Goal: Contribute content: Contribute content

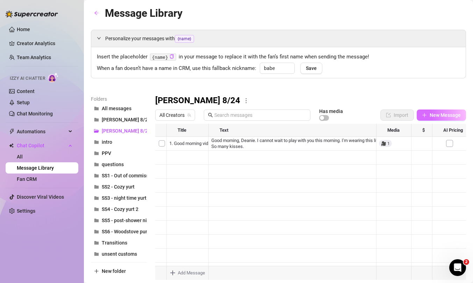
click at [428, 112] on button "New Message" at bounding box center [441, 114] width 49 height 11
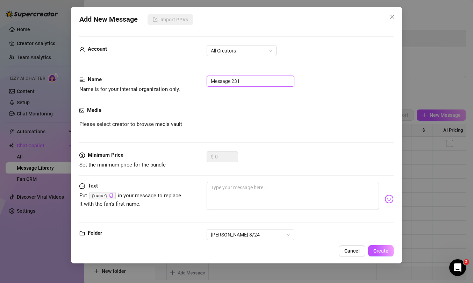
click at [250, 81] on input "Message 231" at bounding box center [251, 80] width 88 height 11
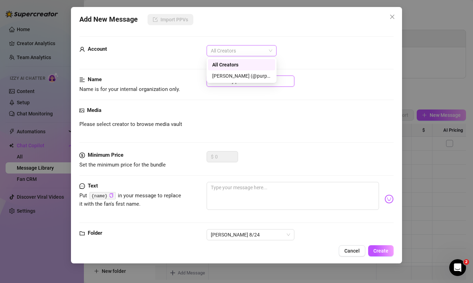
click at [244, 50] on span "All Creators" at bounding box center [242, 50] width 62 height 10
type input "2. Cute toy pics"
click at [240, 74] on div "[PERSON_NAME] (@purpleamelia)" at bounding box center [241, 76] width 59 height 8
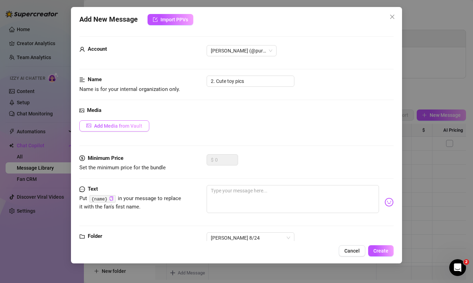
click at [130, 125] on span "Add Media from Vault" at bounding box center [118, 126] width 48 height 6
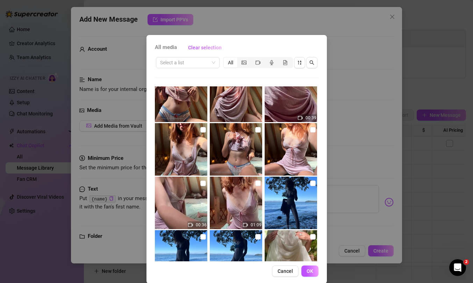
scroll to position [60, 0]
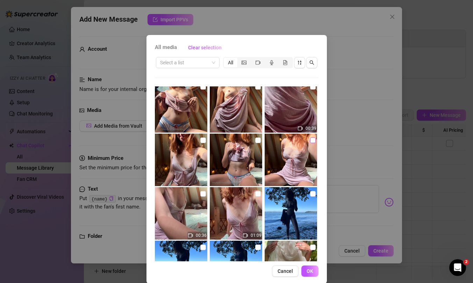
click at [310, 140] on input "checkbox" at bounding box center [313, 140] width 6 height 6
checkbox input "true"
click at [204, 138] on input "checkbox" at bounding box center [203, 140] width 6 height 6
checkbox input "true"
click at [257, 142] on input "checkbox" at bounding box center [258, 140] width 6 height 6
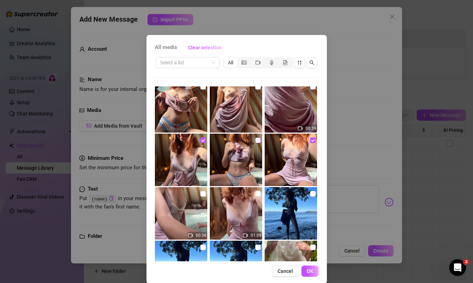
checkbox input "true"
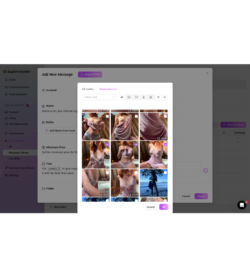
scroll to position [54, 0]
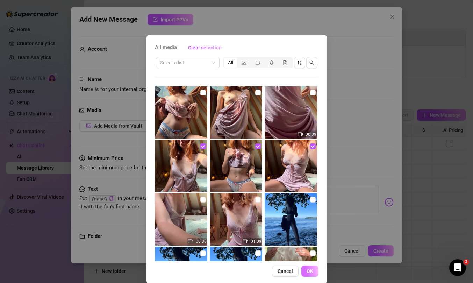
click at [311, 268] on span "OK" at bounding box center [309, 271] width 7 height 6
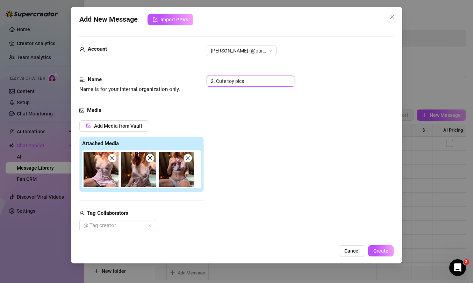
click at [233, 83] on input "2. Cute toy pics" at bounding box center [251, 80] width 88 height 11
type input "2. Cute pics"
click at [378, 251] on span "Create" at bounding box center [380, 251] width 15 height 6
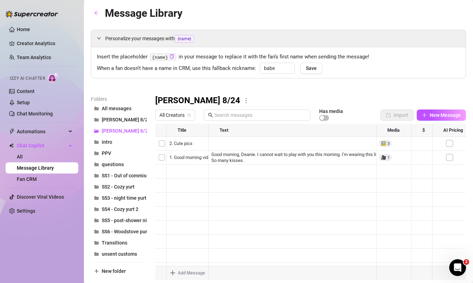
click at [167, 199] on div at bounding box center [310, 202] width 311 height 156
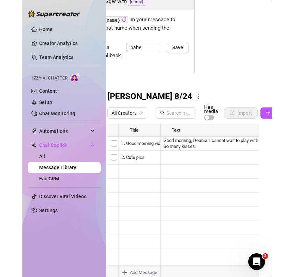
scroll to position [37, 77]
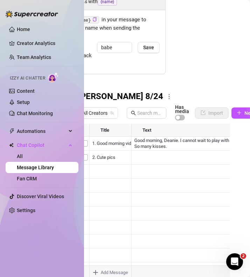
click at [84, 9] on aside "Home Creator Analytics Team Analytics Izzy AI Chatter Content Setup Chat Monito…" at bounding box center [42, 138] width 84 height 277
drag, startPoint x: 82, startPoint y: 9, endPoint x: 73, endPoint y: 10, distance: 9.9
click at [73, 10] on aside "Home Creator Analytics Team Analytics Izzy AI Chatter Content Setup Chat Monito…" at bounding box center [42, 138] width 84 height 277
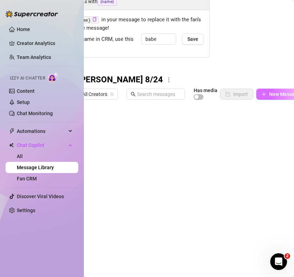
click at [270, 94] on span "New Message" at bounding box center [284, 95] width 31 height 6
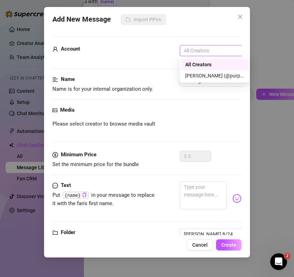
click at [204, 50] on span "All Creators" at bounding box center [215, 50] width 62 height 10
click at [207, 79] on div "[PERSON_NAME] (@purpleamelia)" at bounding box center [214, 76] width 59 height 8
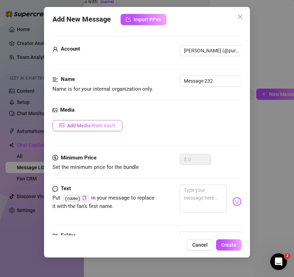
click at [108, 123] on span "Add Media from Vault" at bounding box center [91, 126] width 48 height 6
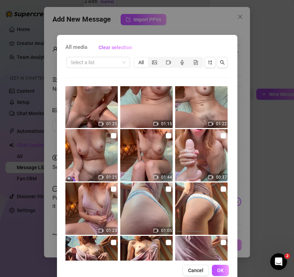
scroll to position [471, 0]
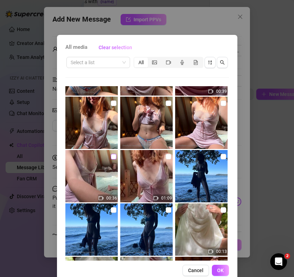
click at [111, 157] on input "checkbox" at bounding box center [114, 157] width 6 height 6
checkbox input "true"
click at [222, 267] on button "OK" at bounding box center [220, 270] width 17 height 11
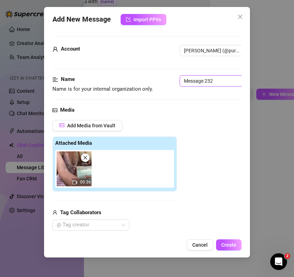
click at [194, 78] on input "Message 232" at bounding box center [224, 80] width 88 height 11
paste input "Toy intro vid"
type input "3. Toy intro vid"
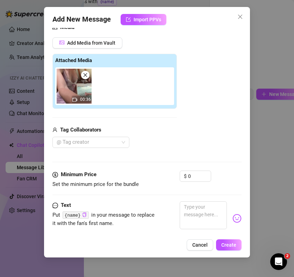
scroll to position [93, 0]
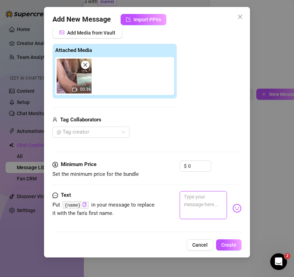
click at [194, 202] on textarea at bounding box center [203, 206] width 47 height 28
paste textarea "I wonder what trouble we’re going to get up to [DATE]… I found this toy (holds …"
type textarea "I wonder what trouble we’re going to get up to [DATE]… I found this toy (holds …"
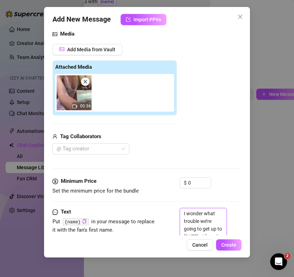
scroll to position [0, 0]
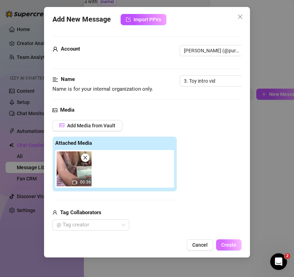
type textarea "I wonder what trouble we’re going to get up to [DATE]… I found this toy (holds …"
click at [224, 243] on span "Create" at bounding box center [228, 246] width 15 height 6
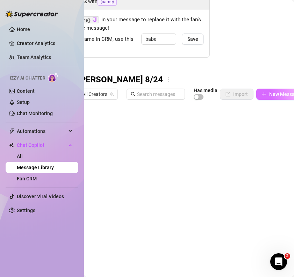
click at [271, 94] on span "New Message" at bounding box center [284, 95] width 31 height 6
type textarea "Type your message here..."
click at [287, 95] on span "New Message" at bounding box center [284, 95] width 31 height 6
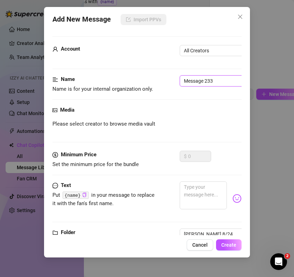
click at [214, 81] on input "Message 233" at bounding box center [224, 80] width 88 height 11
click at [224, 54] on span "All Creators" at bounding box center [215, 50] width 62 height 10
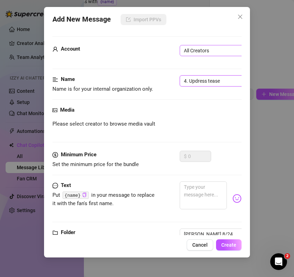
type input "4. Updress tease"
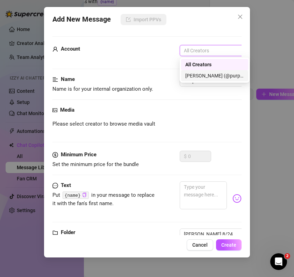
click at [209, 78] on div "[PERSON_NAME] (@purpleamelia)" at bounding box center [214, 76] width 59 height 8
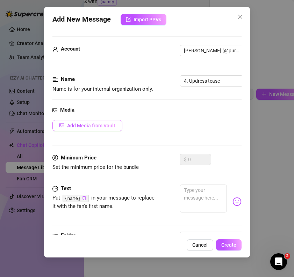
click at [61, 128] on span "button" at bounding box center [61, 126] width 5 height 6
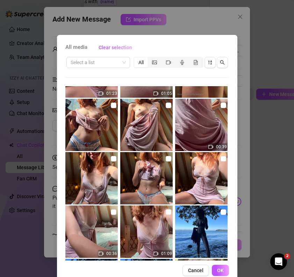
scroll to position [410, 0]
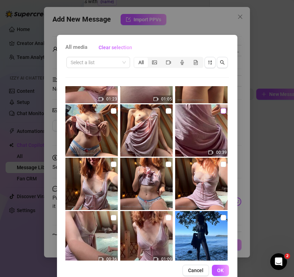
click at [223, 110] on input "checkbox" at bounding box center [224, 111] width 6 height 6
checkbox input "true"
click at [216, 268] on button "OK" at bounding box center [220, 270] width 17 height 11
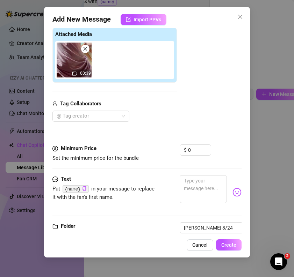
scroll to position [127, 0]
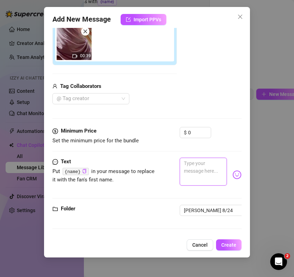
click at [191, 166] on textarea at bounding box center [203, 172] width 47 height 28
paste textarea "Oh [PERSON_NAME], Teasing him up my night dress"
type textarea "Oh [PERSON_NAME], Teasing him up my night dress"
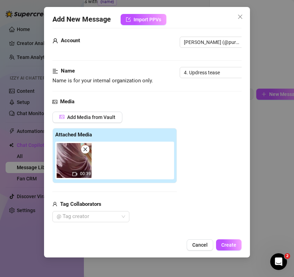
scroll to position [0, 0]
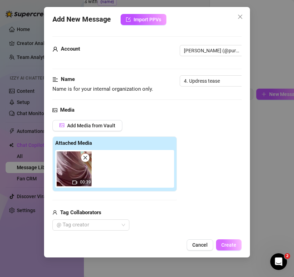
type textarea "Oh [PERSON_NAME], Teasing him up my night dress"
click at [227, 243] on span "Create" at bounding box center [228, 246] width 15 height 6
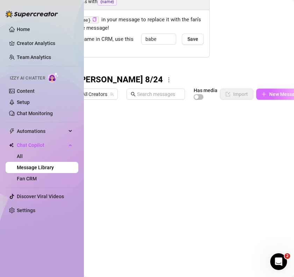
click at [269, 94] on span "New Message" at bounding box center [284, 95] width 31 height 6
type textarea "Type your message here..."
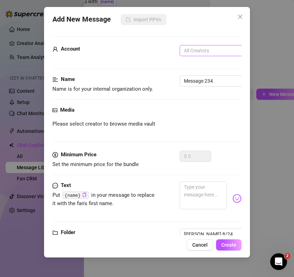
click at [205, 53] on span "All Creators" at bounding box center [215, 50] width 62 height 10
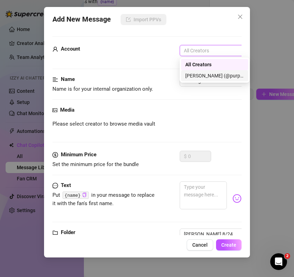
click at [202, 74] on div "[PERSON_NAME] (@purpleamelia)" at bounding box center [214, 76] width 59 height 8
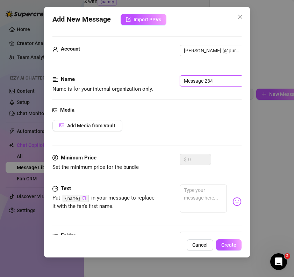
click at [199, 83] on input "Message 234" at bounding box center [224, 80] width 88 height 11
type input "4"
type input "5. Cute boob pics"
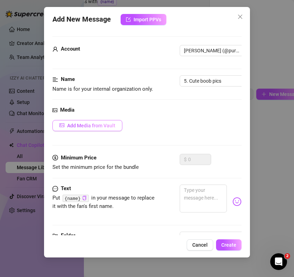
click at [98, 124] on span "Add Media from Vault" at bounding box center [91, 126] width 48 height 6
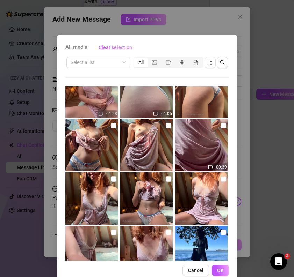
scroll to position [387, 0]
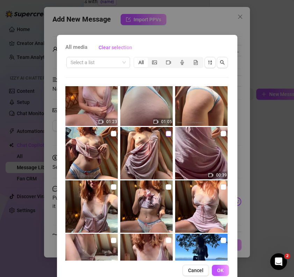
click at [168, 135] on input "checkbox" at bounding box center [169, 134] width 6 height 6
checkbox input "true"
click at [113, 133] on input "checkbox" at bounding box center [114, 134] width 6 height 6
checkbox input "true"
click at [222, 271] on span "OK" at bounding box center [220, 271] width 7 height 6
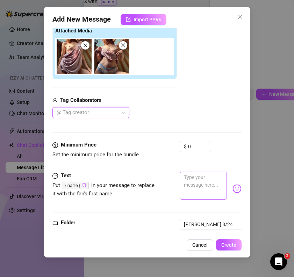
scroll to position [114, 0]
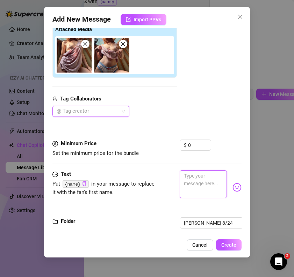
click at [197, 182] on textarea at bounding box center [203, 185] width 47 height 28
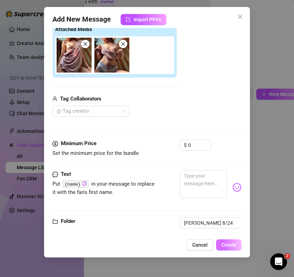
click at [238, 245] on button "Create" at bounding box center [229, 245] width 26 height 11
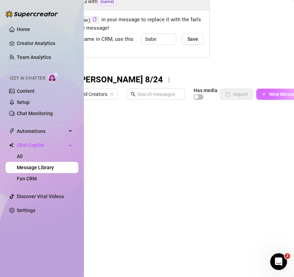
click at [267, 93] on button "New Message" at bounding box center [280, 94] width 49 height 11
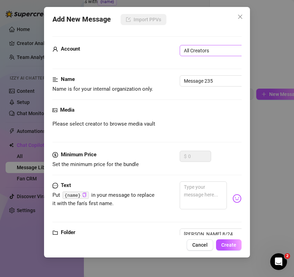
click at [208, 50] on span "All Creators" at bounding box center [215, 50] width 62 height 10
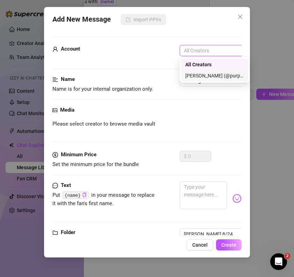
click at [208, 75] on div "[PERSON_NAME] (@purpleamelia)" at bounding box center [214, 76] width 59 height 8
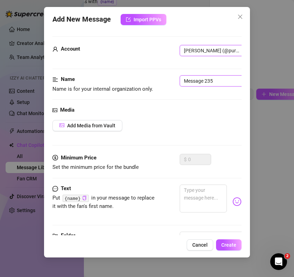
click at [210, 83] on input "Message 235" at bounding box center [224, 80] width 88 height 11
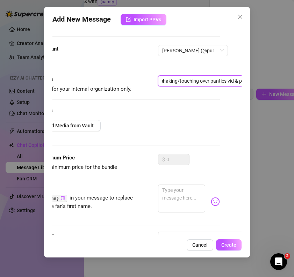
scroll to position [0, 24]
type input "6. booty shaking/touching over panties vid & pic"
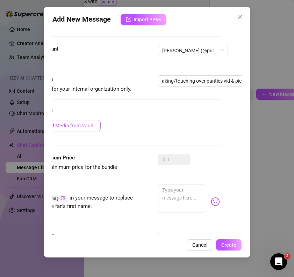
scroll to position [0, 0]
click at [82, 128] on span "Add Media from Vault" at bounding box center [69, 126] width 48 height 6
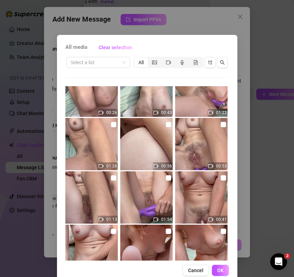
scroll to position [327, 0]
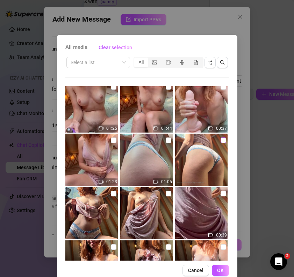
click at [224, 139] on input "checkbox" at bounding box center [224, 141] width 6 height 6
checkbox input "true"
click at [170, 139] on input "checkbox" at bounding box center [169, 141] width 6 height 6
checkbox input "true"
click at [222, 266] on button "OK" at bounding box center [220, 270] width 17 height 11
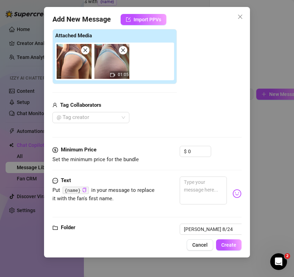
scroll to position [127, 0]
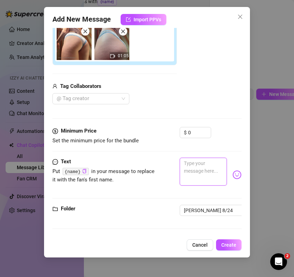
click at [191, 167] on textarea at bounding box center [203, 172] width 47 height 28
paste textarea ".Let’s get him thoroughly teased"
type textarea ".Let’s get him thoroughly teased"
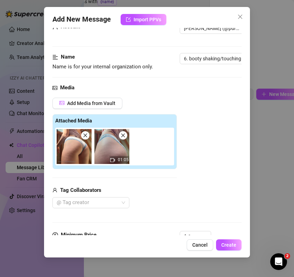
scroll to position [0, 0]
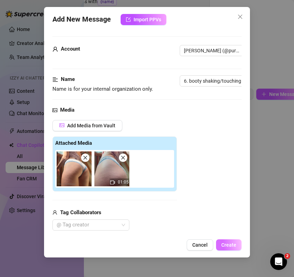
type textarea ".Let’s get him thoroughly teased"
click at [231, 243] on span "Create" at bounding box center [228, 246] width 15 height 6
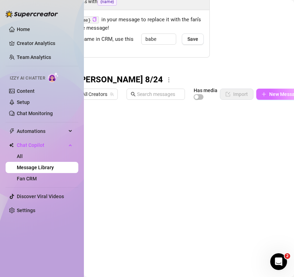
click at [277, 96] on span "New Message" at bounding box center [284, 95] width 31 height 6
type textarea "Type your message here..."
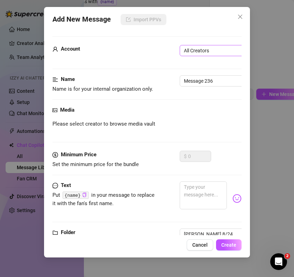
click at [217, 51] on span "All Creators" at bounding box center [215, 50] width 62 height 10
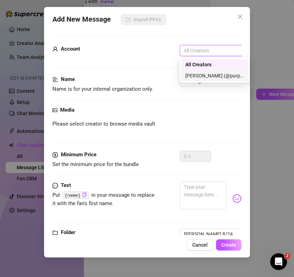
click at [214, 76] on div "[PERSON_NAME] (@purpleamelia)" at bounding box center [214, 76] width 59 height 8
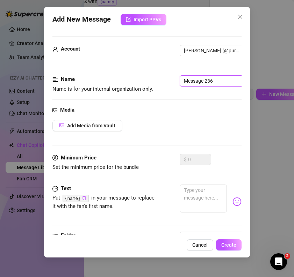
click at [209, 81] on input "Message 236" at bounding box center [224, 80] width 88 height 11
type input "7. stip to panties, touching&dildo sucking"
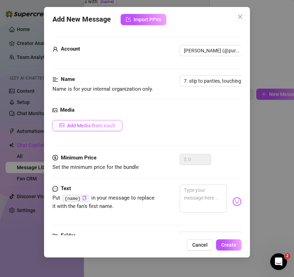
click at [89, 128] on span "Add Media from Vault" at bounding box center [91, 126] width 48 height 6
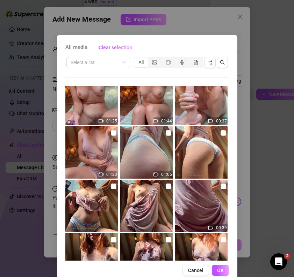
scroll to position [335, 0]
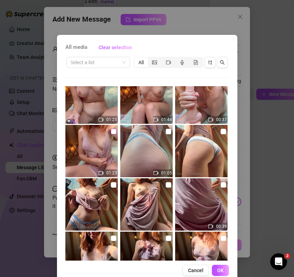
click at [113, 130] on input "checkbox" at bounding box center [114, 132] width 6 height 6
checkbox input "true"
click at [218, 271] on span "OK" at bounding box center [220, 271] width 7 height 6
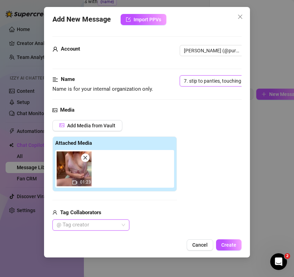
click at [193, 82] on input "7. stip to panties, touching&dildo sucking" at bounding box center [224, 80] width 88 height 11
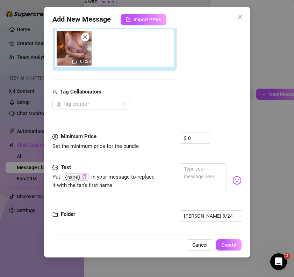
scroll to position [127, 0]
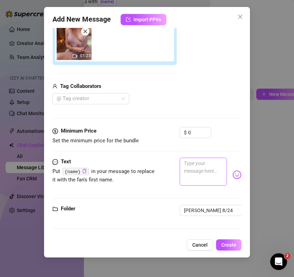
type input "7. strip to panties, touching&dildo sucking"
click at [197, 167] on textarea at bounding box center [203, 172] width 47 height 28
click at [192, 163] on textarea at bounding box center [203, 172] width 47 height 28
paste textarea "takes night gown off, touching over panties, puts dildo in mouth and starts suc…"
type textarea "takes night gown off, touching over panties, puts dildo in mouth and starts suc…"
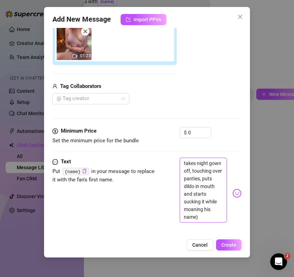
scroll to position [0, 0]
type textarea "takes night gown off, touching over panties, puts dildo in mouth and starts suc…"
click at [230, 243] on span "Create" at bounding box center [228, 246] width 15 height 6
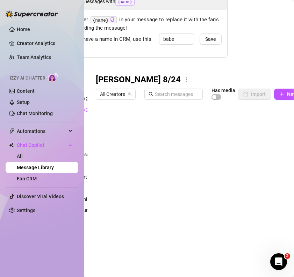
scroll to position [37, 60]
click at [283, 95] on icon "plus" at bounding box center [281, 94] width 5 height 5
type textarea "Type your message here..."
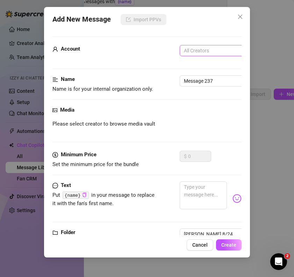
click at [204, 50] on span "All Creators" at bounding box center [215, 50] width 62 height 10
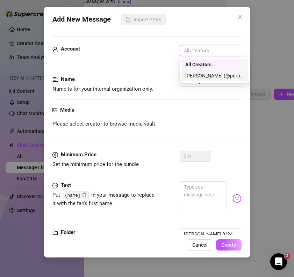
click at [204, 74] on div "[PERSON_NAME] (@purpleamelia)" at bounding box center [214, 76] width 59 height 8
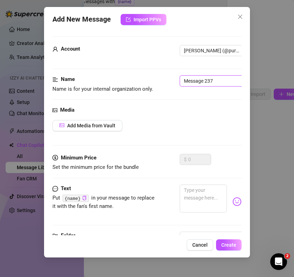
click at [204, 84] on input "Message 237" at bounding box center [224, 80] width 88 height 11
type input "8. Optional Dildo sucking"
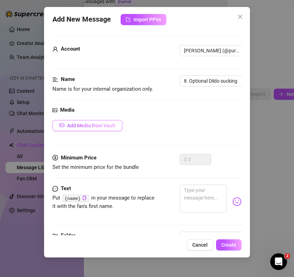
click at [73, 125] on span "Add Media from Vault" at bounding box center [91, 126] width 48 height 6
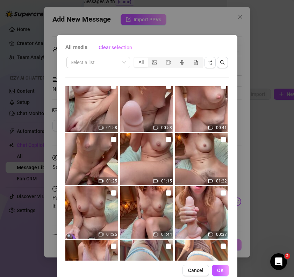
scroll to position [234, 0]
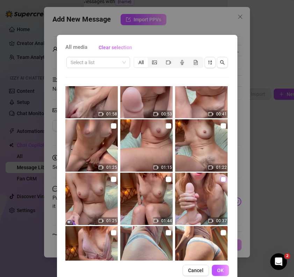
click at [221, 179] on input "checkbox" at bounding box center [224, 180] width 6 height 6
checkbox input "true"
click at [218, 269] on span "OK" at bounding box center [220, 271] width 7 height 6
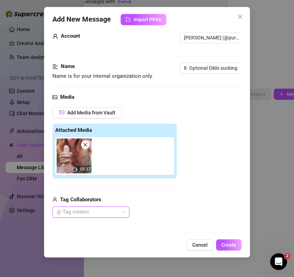
scroll to position [17, 0]
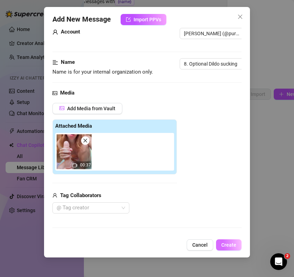
click at [226, 246] on span "Create" at bounding box center [228, 246] width 15 height 6
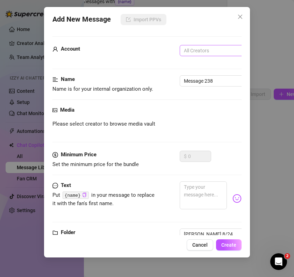
click at [197, 51] on span "All Creators" at bounding box center [215, 50] width 62 height 10
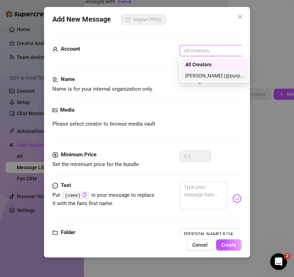
click at [197, 78] on div "[PERSON_NAME] (@purpleamelia)" at bounding box center [214, 76] width 59 height 8
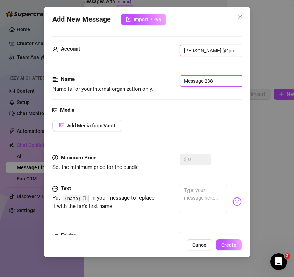
click at [198, 81] on input "Message 238" at bounding box center [224, 80] width 88 height 11
click at [196, 83] on input "9." at bounding box center [224, 80] width 88 height 11
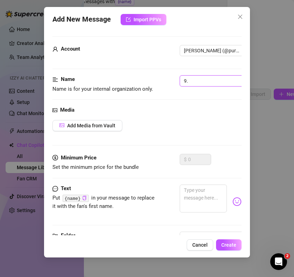
paste input "Rubbing pussy"
type input "9. Rubbing pussy"
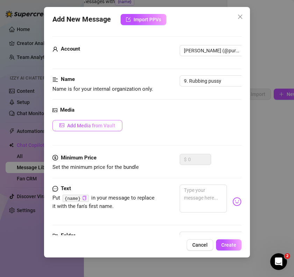
click at [103, 124] on span "Add Media from Vault" at bounding box center [91, 126] width 48 height 6
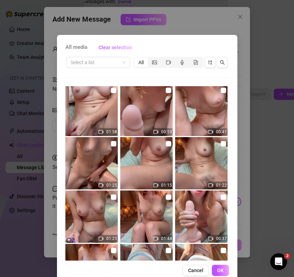
scroll to position [218, 0]
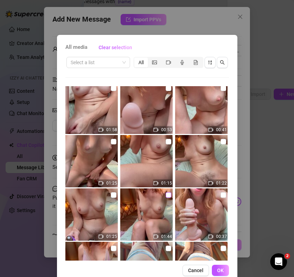
click at [166, 196] on input "checkbox" at bounding box center [169, 196] width 6 height 6
checkbox input "true"
click at [217, 271] on span "OK" at bounding box center [220, 271] width 7 height 6
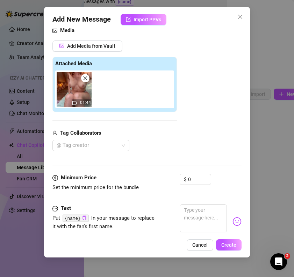
scroll to position [127, 0]
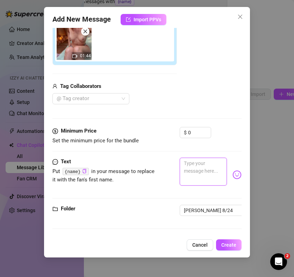
click at [196, 165] on textarea at bounding box center [203, 172] width 47 height 28
paste textarea "My clitoris really wants to be touched, [PERSON_NAME] (takes panties off, start…"
type textarea "My clitoris really wants to be touched, [PERSON_NAME] (takes panties off, start…"
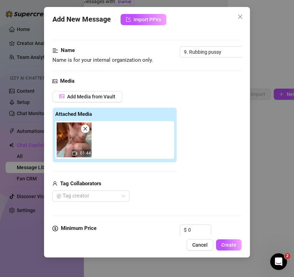
scroll to position [0, 0]
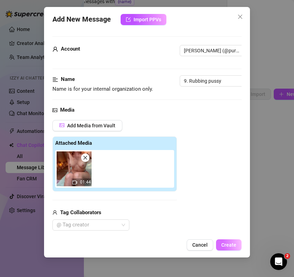
type textarea "My clitoris really wants to be touched, [PERSON_NAME] (takes panties off, start…"
click at [235, 245] on span "Create" at bounding box center [228, 246] width 15 height 6
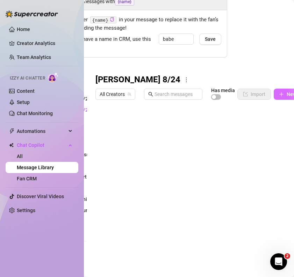
click at [282, 93] on icon "plus" at bounding box center [281, 94] width 5 height 5
type textarea "Type your message here..."
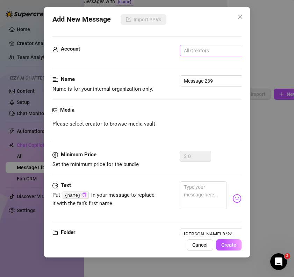
click at [205, 53] on span "All Creators" at bounding box center [215, 50] width 62 height 10
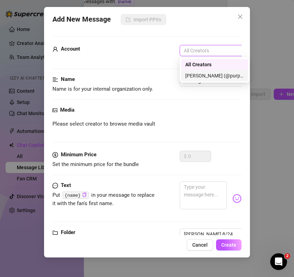
click at [203, 78] on div "[PERSON_NAME] (@purpleamelia)" at bounding box center [214, 76] width 59 height 8
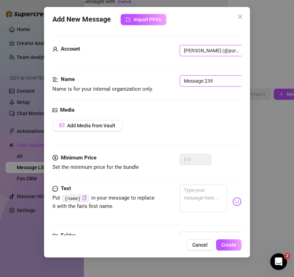
click at [207, 84] on input "Message 239" at bounding box center [224, 80] width 88 height 11
click at [209, 81] on input "10." at bounding box center [224, 80] width 88 height 11
paste input "Purple toy on clitoris video"
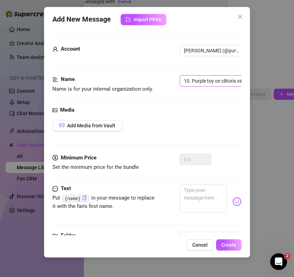
scroll to position [0, 9]
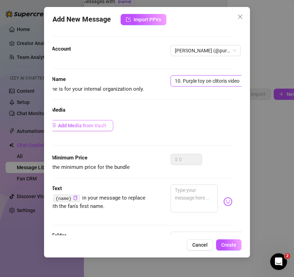
type input "10. Purple toy on clitoris video"
click at [93, 123] on span "Add Media from Vault" at bounding box center [82, 126] width 48 height 6
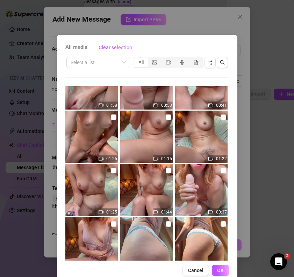
scroll to position [246, 0]
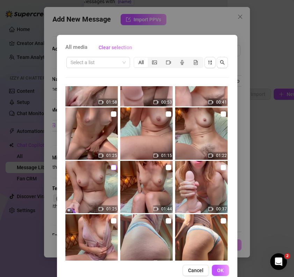
click at [114, 166] on input "checkbox" at bounding box center [114, 168] width 6 height 6
checkbox input "true"
click at [223, 269] on span "OK" at bounding box center [220, 271] width 7 height 6
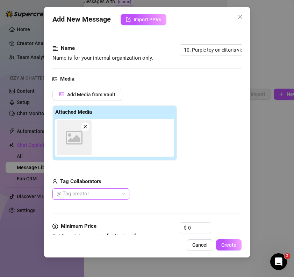
scroll to position [36, 0]
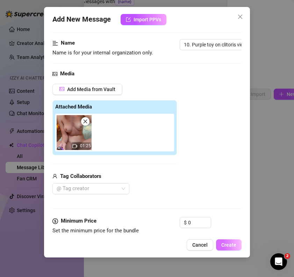
click at [227, 244] on span "Create" at bounding box center [228, 246] width 15 height 6
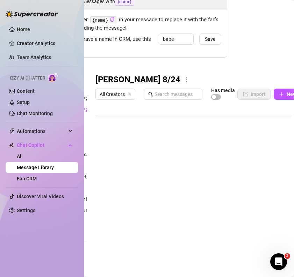
scroll to position [39, 60]
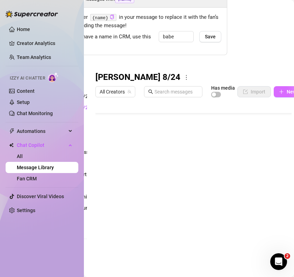
click at [284, 92] on button "New Message" at bounding box center [298, 91] width 49 height 11
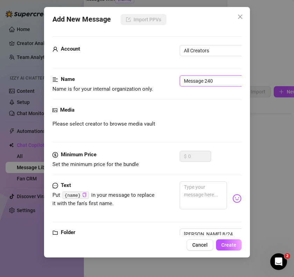
click at [221, 79] on input "Message 240" at bounding box center [224, 80] width 88 height 11
click at [198, 81] on input "11." at bounding box center [224, 80] width 88 height 11
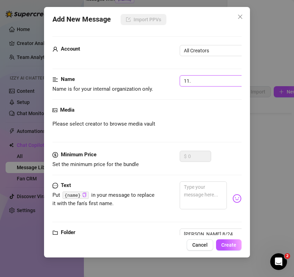
click at [198, 81] on input "11." at bounding box center [224, 80] width 88 height 11
paste input "Dildo & purple toy as vibrator"
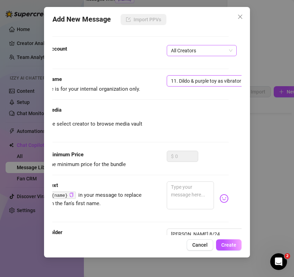
click at [214, 46] on span "All Creators" at bounding box center [202, 50] width 62 height 10
type input "11. Dildo & purple toy as vibrator"
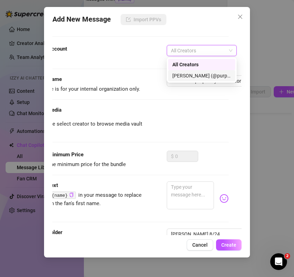
click at [202, 74] on div "[PERSON_NAME] (@purpleamelia)" at bounding box center [201, 76] width 59 height 8
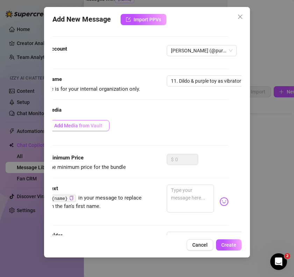
click at [88, 126] on span "Add Media from Vault" at bounding box center [78, 126] width 48 height 6
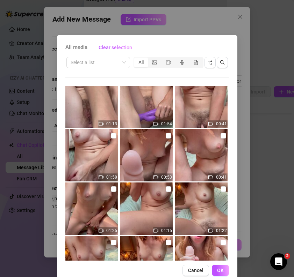
scroll to position [220, 0]
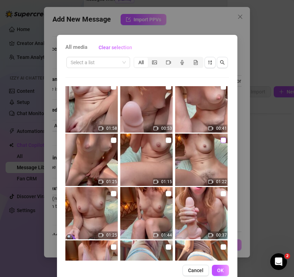
click at [222, 139] on input "checkbox" at bounding box center [224, 141] width 6 height 6
checkbox input "true"
click at [219, 269] on span "OK" at bounding box center [220, 271] width 7 height 6
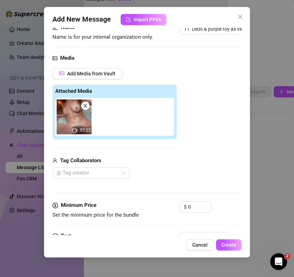
scroll to position [92, 0]
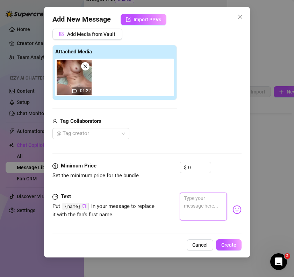
click at [198, 203] on textarea at bounding box center [203, 207] width 47 height 28
paste textarea "Do you hear that [PERSON_NAME]? How desperately wet I am? (Playing with dildo a…"
type textarea "Do you hear that [PERSON_NAME]? How desperately wet I am? (Playing with dildo a…"
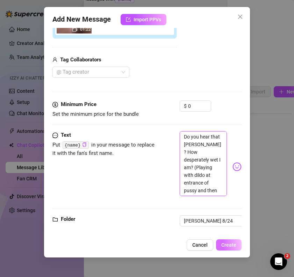
scroll to position [158, 0]
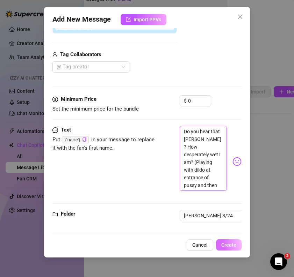
type textarea "Do you hear that [PERSON_NAME]? How desperately wet I am? (Playing with dildo a…"
click at [234, 247] on span "Create" at bounding box center [228, 246] width 15 height 6
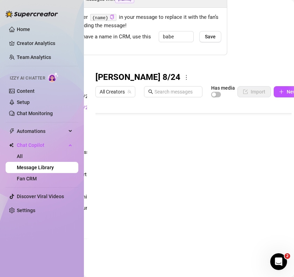
scroll to position [42, 0]
type textarea "Type your message here..."
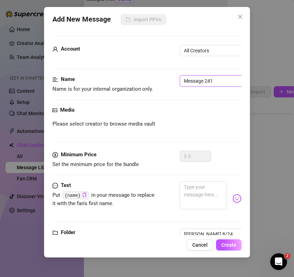
click at [201, 80] on input "Message 241" at bounding box center [224, 80] width 88 height 11
click at [200, 48] on span "All Creators" at bounding box center [215, 50] width 62 height 10
type input "12. Dildo pumping"
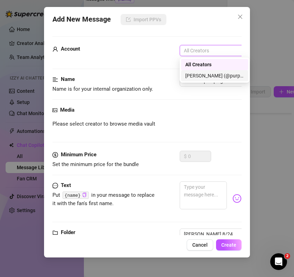
click at [197, 72] on div "[PERSON_NAME] (@purpleamelia)" at bounding box center [214, 76] width 59 height 8
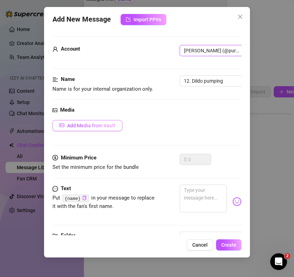
click at [89, 124] on span "Add Media from Vault" at bounding box center [91, 126] width 48 height 6
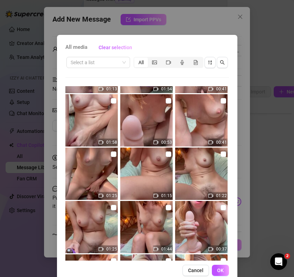
scroll to position [222, 0]
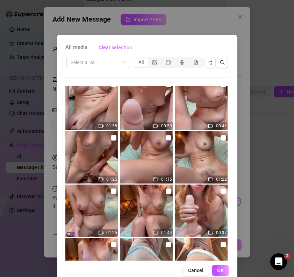
click at [168, 138] on input "checkbox" at bounding box center [169, 138] width 6 height 6
checkbox input "true"
click at [218, 267] on button "OK" at bounding box center [220, 270] width 17 height 11
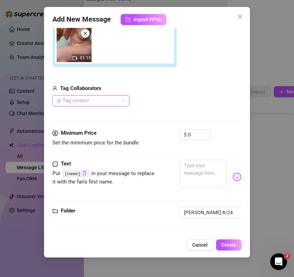
scroll to position [125, 0]
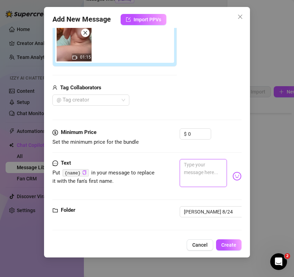
click at [206, 169] on textarea at bounding box center [203, 173] width 47 height 28
paste textarea "I really want it this morning, [PERSON_NAME], I want all of it. (Dildo pumping …"
type textarea "I really want it this morning, [PERSON_NAME], I want all of it. (Dildo pumping …"
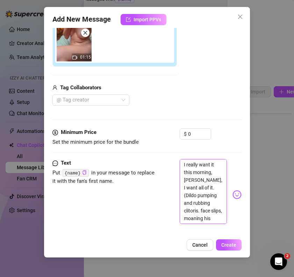
scroll to position [0, 0]
type textarea "I really want it this morning, [PERSON_NAME], I want all of it. (Dildo pumping …"
click at [223, 245] on span "Create" at bounding box center [228, 246] width 15 height 6
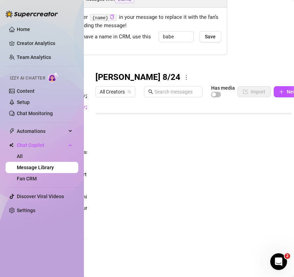
scroll to position [56, 0]
type textarea "Type your message here..."
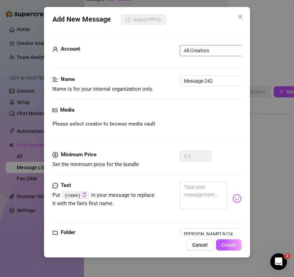
click at [208, 48] on span "All Creators" at bounding box center [215, 50] width 62 height 10
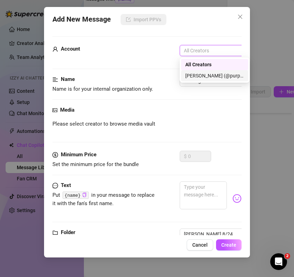
click at [208, 74] on div "[PERSON_NAME] (@purpleamelia)" at bounding box center [214, 76] width 59 height 8
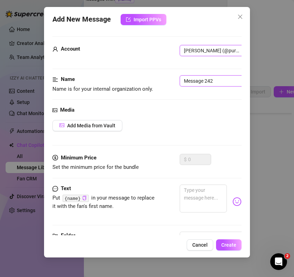
click at [203, 83] on input "Message 242" at bounding box center [224, 80] width 88 height 11
type input "13."
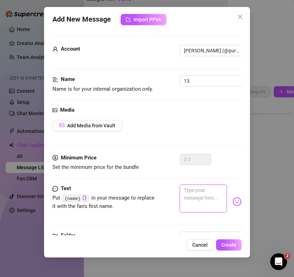
click at [208, 198] on textarea at bounding box center [203, 199] width 47 height 28
paste textarea "Riding dildo & purple toy on clit"
type textarea "Riding dildo & purple toy on clit"
drag, startPoint x: 222, startPoint y: 200, endPoint x: 181, endPoint y: 190, distance: 42.9
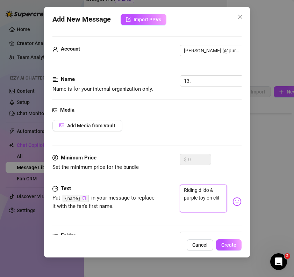
click at [181, 190] on textarea "Riding dildo & purple toy on clit" at bounding box center [203, 199] width 47 height 28
type textarea "Type your message here..."
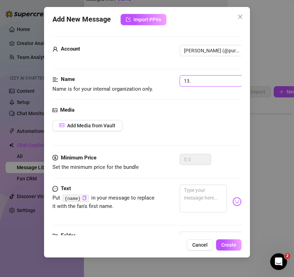
click at [198, 82] on input "13." at bounding box center [224, 80] width 88 height 11
paste input "Riding dildo & purple toy on clit"
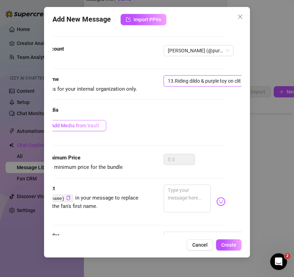
type input "13.Riding dildo & purple toy on clit"
click at [90, 126] on span "Add Media from Vault" at bounding box center [75, 126] width 48 height 6
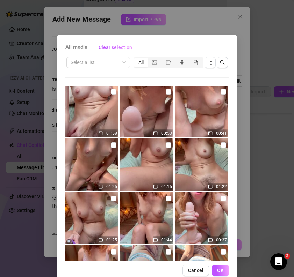
scroll to position [216, 0]
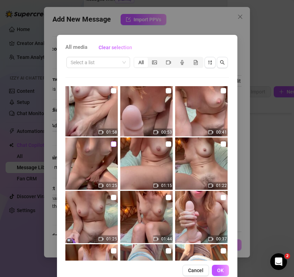
click at [112, 142] on input "checkbox" at bounding box center [114, 145] width 6 height 6
checkbox input "true"
click at [223, 266] on button "OK" at bounding box center [220, 270] width 17 height 11
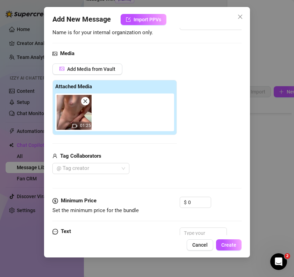
scroll to position [81, 0]
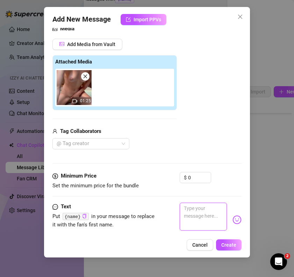
click at [194, 209] on textarea at bounding box center [203, 217] width 47 height 28
paste textarea ". I’m going to cum for you, [PERSON_NAME], and then I’m going to cum again and …"
type textarea ". I’m going to cum for you, [PERSON_NAME], and then I’m going to cum again and …"
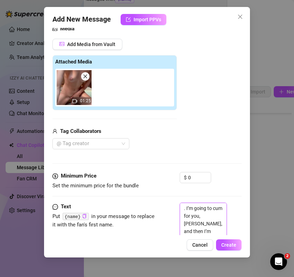
click at [187, 210] on textarea ". I’m going to cum for you, [PERSON_NAME], and then I’m going to cum again and …" at bounding box center [203, 251] width 47 height 96
type textarea ".I’m going to cum for you, [PERSON_NAME], and then I’m going to cum again and a…"
type textarea "I’m going to cum for you, [PERSON_NAME], and then I’m going to cum again and ag…"
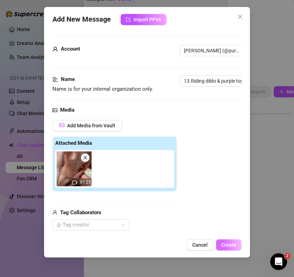
type textarea "I’m going to cum for you, [PERSON_NAME], and then I’m going to cum again and ag…"
click at [228, 240] on button "Create" at bounding box center [229, 245] width 26 height 11
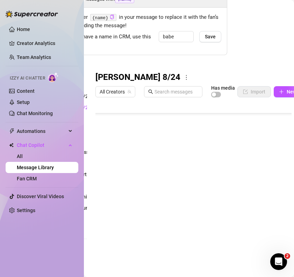
scroll to position [70, 0]
click at [277, 91] on button "New Message" at bounding box center [298, 91] width 49 height 11
type textarea "Type your message here..."
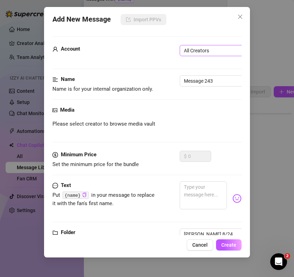
click at [193, 49] on span "All Creators" at bounding box center [215, 50] width 62 height 10
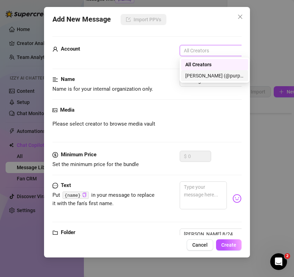
click at [194, 75] on div "[PERSON_NAME] (@purpleamelia)" at bounding box center [214, 76] width 59 height 8
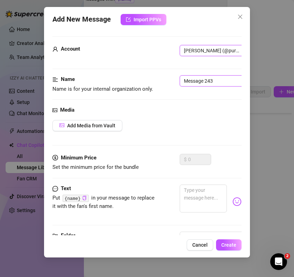
click at [196, 79] on input "Message 243" at bounding box center [224, 80] width 88 height 11
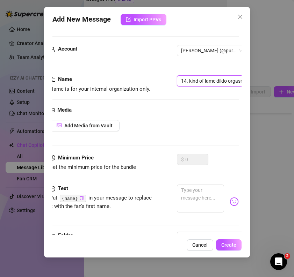
scroll to position [0, 7]
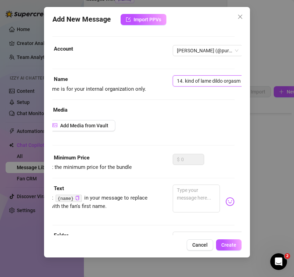
type input "14. kind of lame dildo orgasm"
click at [100, 124] on span "Add Media from Vault" at bounding box center [84, 126] width 48 height 6
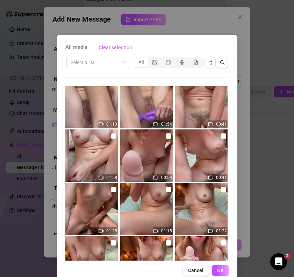
scroll to position [174, 0]
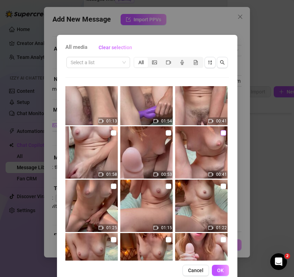
click at [224, 131] on input "checkbox" at bounding box center [224, 133] width 6 height 6
checkbox input "true"
click at [216, 270] on button "OK" at bounding box center [220, 270] width 17 height 11
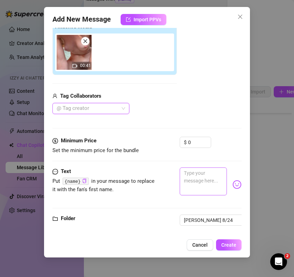
scroll to position [127, 0]
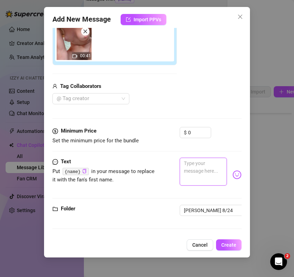
click at [196, 169] on textarea at bounding box center [203, 172] width 47 height 28
paste textarea "Oh [PERSON_NAME], I could cum.(has, kind of small orgasm, honestly you could sk…"
type textarea "Oh [PERSON_NAME], I could cum.(has, kind of small orgasm, honestly you could sk…"
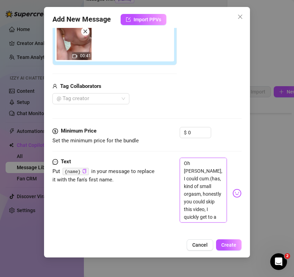
scroll to position [0, 0]
type textarea "Oh [PERSON_NAME], I could cum.(has, kind of small orgasm, honestly you could sk…"
click at [231, 245] on span "Create" at bounding box center [228, 246] width 15 height 6
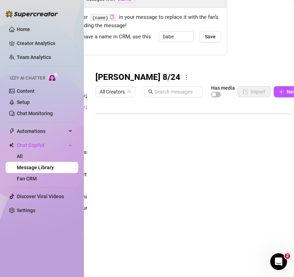
scroll to position [84, 0]
click at [284, 92] on icon "plus" at bounding box center [281, 91] width 5 height 5
type textarea "Type your message here..."
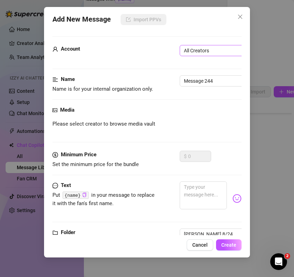
click at [205, 52] on span "All Creators" at bounding box center [215, 50] width 62 height 10
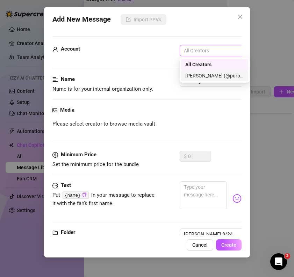
click at [207, 73] on div "[PERSON_NAME] (@purpleamelia)" at bounding box center [214, 76] width 59 height 8
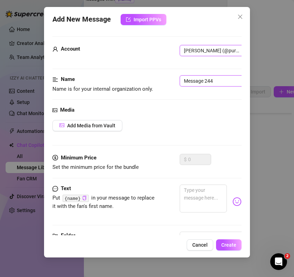
click at [207, 82] on input "Message 244" at bounding box center [224, 80] width 88 height 11
type input "15. I want more"
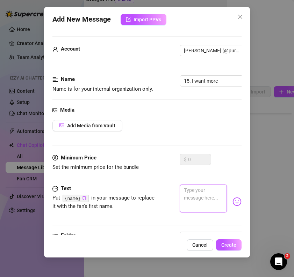
click at [204, 190] on textarea at bounding box center [203, 199] width 47 height 28
paste textarea "I want more video Oh god, it’s so wet, this dildo, but I want more (starts usin…"
type textarea "I want more video Oh god, it’s so wet, this dildo, but I want more (starts usin…"
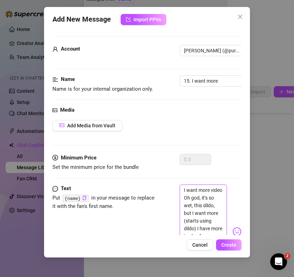
scroll to position [0, 0]
type textarea "I want more video Oh god, it’s so wet, this dildo, but I want more (starts usin…"
click at [101, 125] on span "Add Media from Vault" at bounding box center [91, 126] width 48 height 6
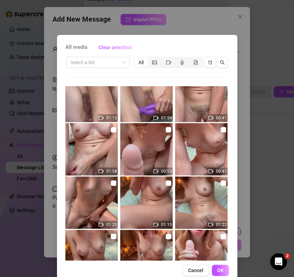
scroll to position [176, 0]
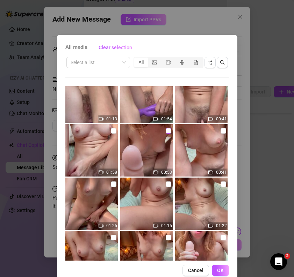
click at [167, 130] on input "checkbox" at bounding box center [169, 131] width 6 height 6
checkbox input "true"
click at [223, 271] on span "OK" at bounding box center [220, 271] width 7 height 6
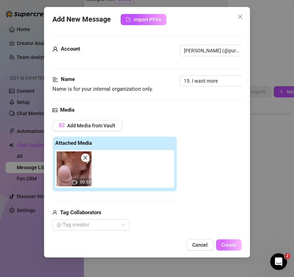
click at [230, 242] on button "Create" at bounding box center [229, 245] width 26 height 11
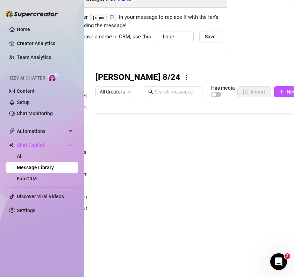
scroll to position [98, 0]
click at [283, 92] on icon "plus" at bounding box center [281, 92] width 4 height 0
type textarea "Type your message here..."
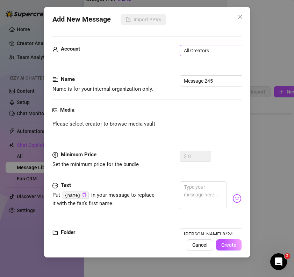
click at [207, 49] on span "All Creators" at bounding box center [215, 50] width 62 height 10
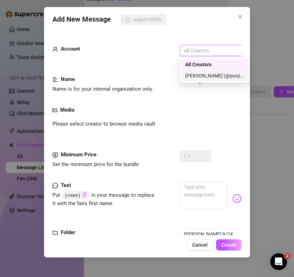
click at [207, 72] on div "[PERSON_NAME] (@purpleamelia)" at bounding box center [214, 75] width 67 height 11
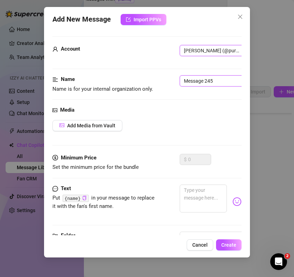
click at [205, 79] on input "Message 245" at bounding box center [224, 80] width 88 height 11
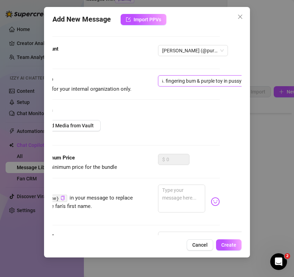
scroll to position [0, 6]
click at [167, 84] on input "16. fingering bum & purple toy in pussy" at bounding box center [202, 80] width 88 height 11
type input "16. [GEOGRAPHIC_DATA]. fingering bum & purple toy in pussy"
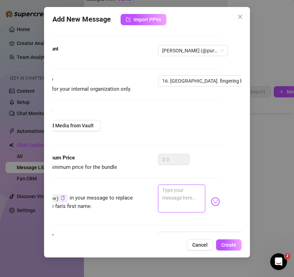
click at [168, 187] on textarea at bounding box center [181, 199] width 47 height 28
paste textarea "“Yeah, let’s do some exploring “. Totally let myself go into pleasure town in t…"
type textarea "“Yeah, let’s do some exploring “. Totally let myself go into pleasure town in t…"
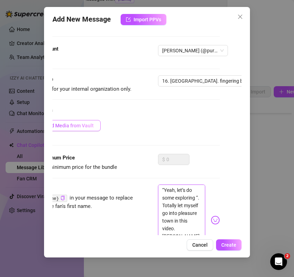
type textarea "“Yeah, let’s do some exploring “. Totally let myself go into pleasure town in t…"
click at [70, 125] on span "Add Media from Vault" at bounding box center [69, 126] width 48 height 6
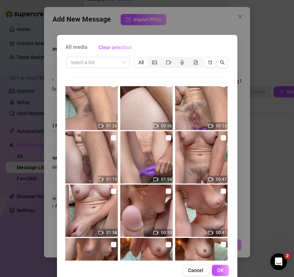
scroll to position [116, 0]
click at [111, 189] on input "checkbox" at bounding box center [114, 191] width 6 height 6
checkbox input "true"
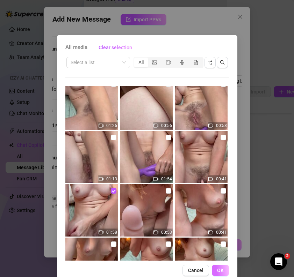
click at [222, 271] on span "OK" at bounding box center [220, 271] width 7 height 6
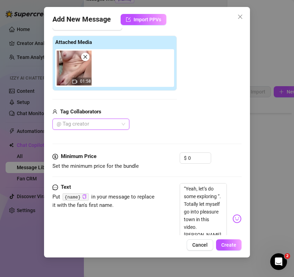
scroll to position [119, 0]
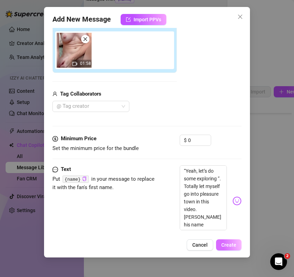
click at [233, 244] on span "Create" at bounding box center [228, 246] width 15 height 6
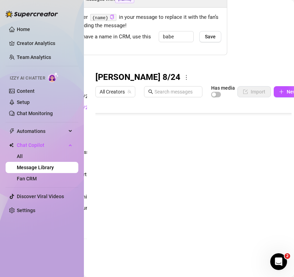
scroll to position [112, 0]
click at [284, 93] on button "New Message" at bounding box center [298, 91] width 49 height 11
type textarea "Type your message here..."
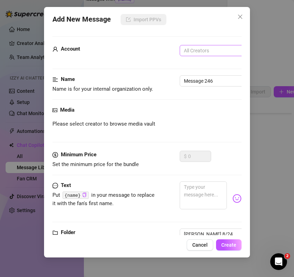
click at [208, 49] on span "All Creators" at bounding box center [215, 50] width 62 height 10
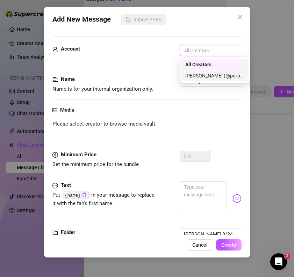
click at [204, 75] on div "[PERSON_NAME] (@purpleamelia)" at bounding box center [214, 76] width 59 height 8
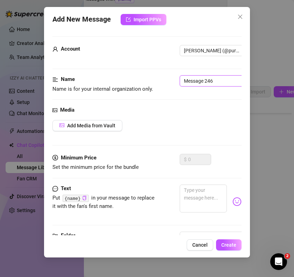
click at [207, 83] on input "Message 246" at bounding box center [224, 80] width 88 height 11
click at [208, 80] on input "17." at bounding box center [224, 80] width 88 height 11
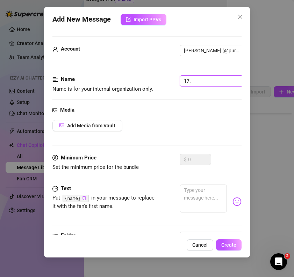
paste input "Purple toy in bum tease video"
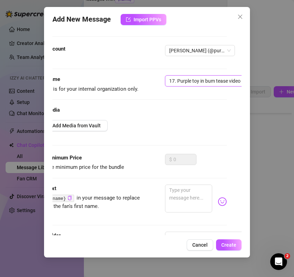
scroll to position [0, 0]
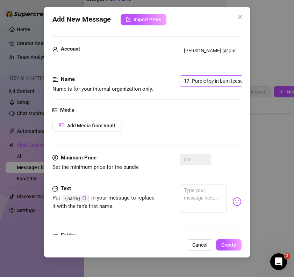
type input "17. Purple toy in bum tease video"
click at [194, 195] on textarea at bounding box center [203, 199] width 47 height 28
paste textarea "Fuck [PERSON_NAME], oh my god, giggles, I want to keep playing, let’s have an o…"
type textarea "Fuck [PERSON_NAME], oh my god, giggles, I want to keep playing, let’s have an o…"
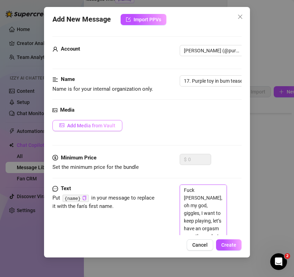
type textarea "Fuck [PERSON_NAME], oh my god, giggles, I want to keep playing, let’s have an o…"
click at [84, 126] on span "Add Media from Vault" at bounding box center [91, 126] width 48 height 6
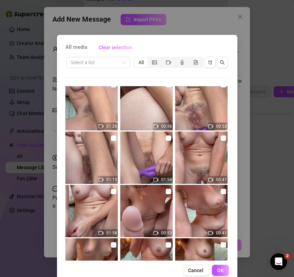
scroll to position [110, 0]
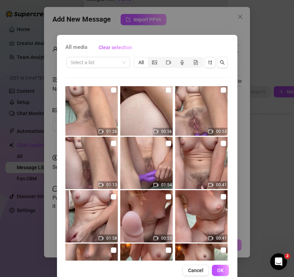
click at [206, 147] on img at bounding box center [201, 163] width 52 height 52
click at [222, 144] on input "checkbox" at bounding box center [224, 144] width 6 height 6
checkbox input "true"
click at [219, 268] on span "OK" at bounding box center [220, 271] width 7 height 6
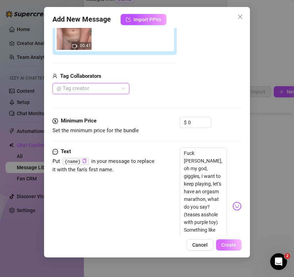
scroll to position [156, 0]
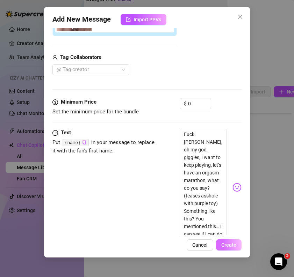
click at [230, 246] on span "Create" at bounding box center [228, 246] width 15 height 6
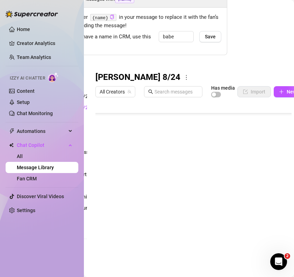
scroll to position [126, 0]
click at [282, 94] on icon "plus" at bounding box center [281, 91] width 5 height 5
type textarea "Type your message here..."
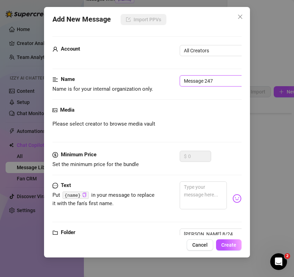
click at [194, 80] on input "Message 247" at bounding box center [224, 80] width 88 height 11
click at [202, 80] on input "18." at bounding box center [224, 80] width 88 height 11
paste input "Purple toy in bum"
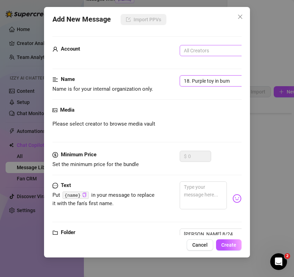
click at [216, 48] on span "All Creators" at bounding box center [215, 50] width 62 height 10
type input "18. Purple toy in bum"
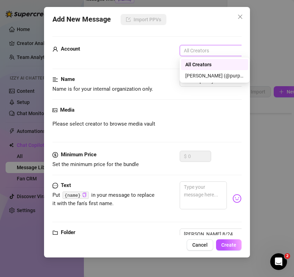
click at [210, 66] on div "All Creators" at bounding box center [214, 65] width 59 height 8
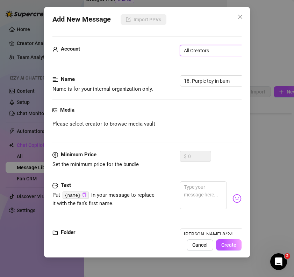
click at [208, 52] on span "All Creators" at bounding box center [215, 50] width 62 height 10
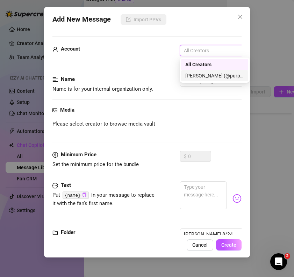
click at [208, 75] on div "[PERSON_NAME] (@purpleamelia)" at bounding box center [214, 76] width 59 height 8
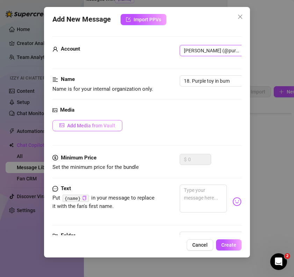
click at [88, 127] on span "Add Media from Vault" at bounding box center [91, 126] width 48 height 6
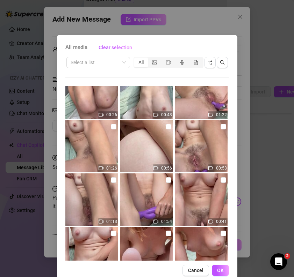
scroll to position [70, 0]
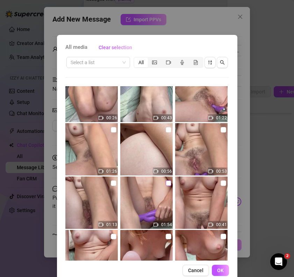
click at [169, 183] on input "checkbox" at bounding box center [169, 184] width 6 height 6
checkbox input "true"
click at [217, 270] on span "OK" at bounding box center [220, 271] width 7 height 6
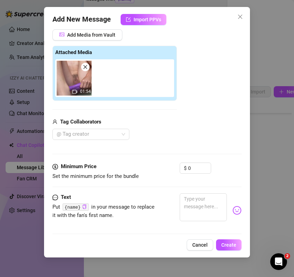
scroll to position [104, 0]
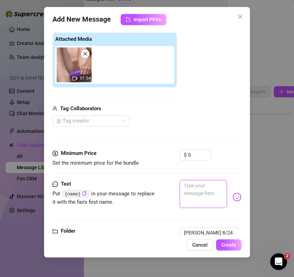
click at [193, 188] on textarea at bounding box center [203, 194] width 47 height 28
paste textarea "(Inserting purple toy into bum) Do you dare me to turn it on, [PERSON_NAME]?"
type textarea "(Inserting purple toy into bum) Do you dare me to turn it on, [PERSON_NAME]?"
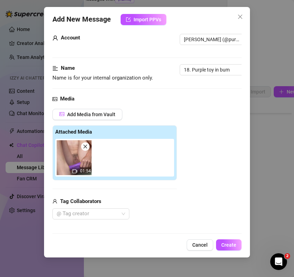
scroll to position [0, 0]
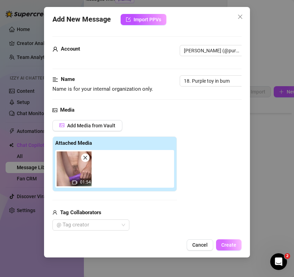
type textarea "(Inserting purple toy into bum) Do you dare me to turn it on, [PERSON_NAME]?"
click at [226, 242] on button "Create" at bounding box center [229, 245] width 26 height 11
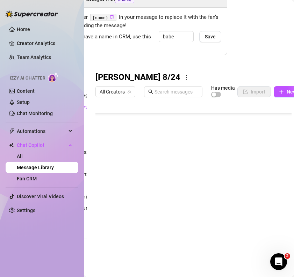
scroll to position [140, 0]
type textarea "Type your message here..."
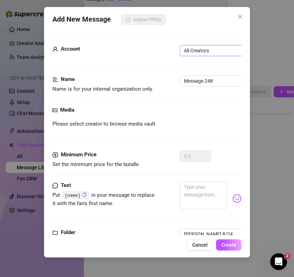
click at [201, 53] on span "All Creators" at bounding box center [215, 50] width 62 height 10
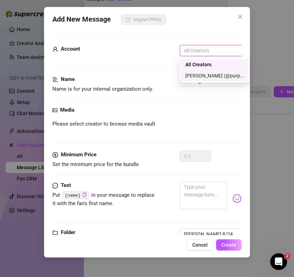
click at [202, 77] on div "[PERSON_NAME] (@purpleamelia)" at bounding box center [214, 76] width 59 height 8
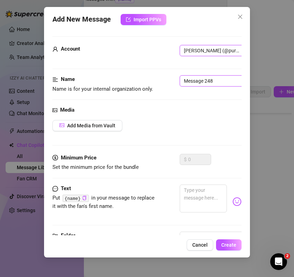
click at [205, 84] on input "Message 248" at bounding box center [224, 80] width 88 height 11
click at [203, 82] on input "19." at bounding box center [224, 80] width 88 height 11
paste input "Double penetration"
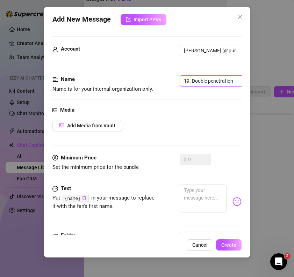
type input "19. Double penetration"
click at [88, 126] on span "Add Media from Vault" at bounding box center [91, 126] width 48 height 6
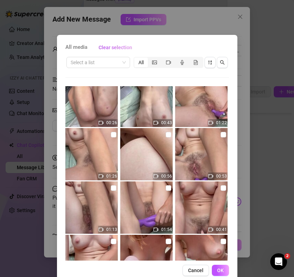
scroll to position [67, 0]
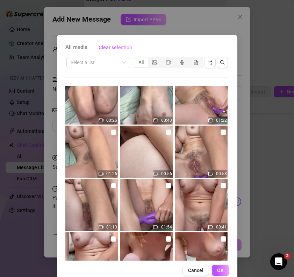
click at [114, 185] on input "checkbox" at bounding box center [114, 186] width 6 height 6
checkbox input "true"
drag, startPoint x: 222, startPoint y: 274, endPoint x: 188, endPoint y: 176, distance: 103.2
click at [222, 274] on button "OK" at bounding box center [220, 270] width 17 height 11
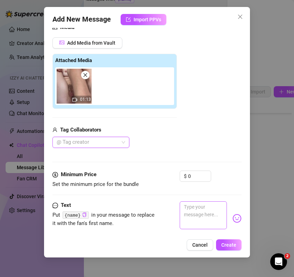
scroll to position [95, 0]
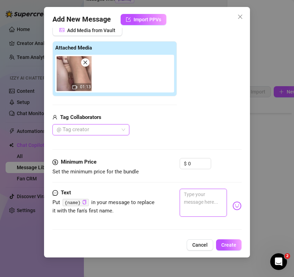
click at [193, 196] on textarea at bounding box center [203, 203] width 47 height 28
paste textarea "purple rabbit in ass I’ll try it (turns rabbit on in asshole, starts rubbing pu…"
type textarea "purple rabbit in ass I’ll try it (turns rabbit on in asshole, starts rubbing pu…"
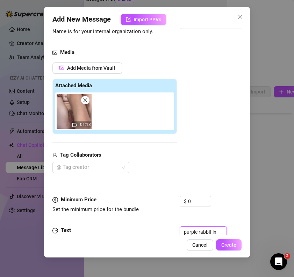
scroll to position [57, 0]
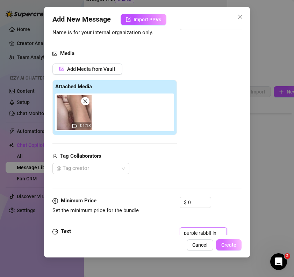
type textarea "purple rabbit in ass I’ll try it (turns rabbit on in asshole, starts rubbing pu…"
click at [224, 244] on span "Create" at bounding box center [228, 246] width 15 height 6
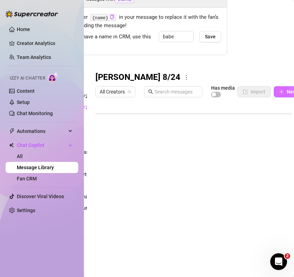
click at [283, 90] on icon "plus" at bounding box center [281, 91] width 5 height 5
type textarea "Type your message here..."
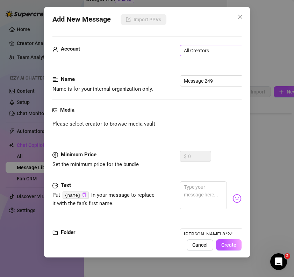
click at [209, 50] on span "All Creators" at bounding box center [215, 50] width 62 height 10
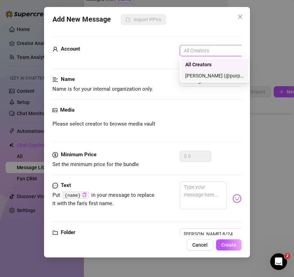
click at [206, 72] on div "[PERSON_NAME] (@purpleamelia)" at bounding box center [214, 76] width 59 height 8
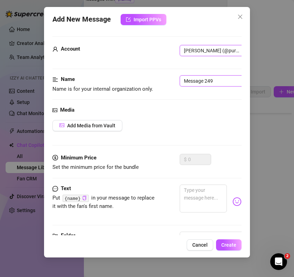
click at [206, 83] on input "Message 249" at bounding box center [224, 80] width 88 height 11
paste input "DP continues"
click at [191, 80] on input "20. DP continues" at bounding box center [224, 80] width 88 height 11
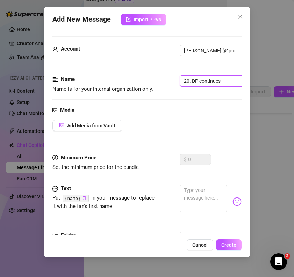
scroll to position [27, 0]
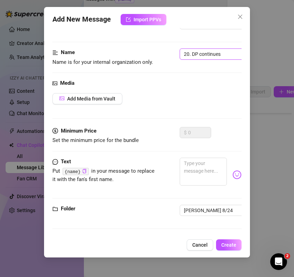
type input "20. DP continues"
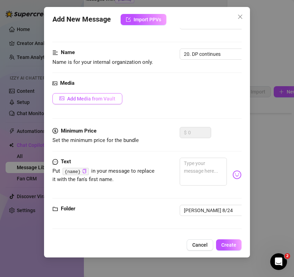
click at [94, 98] on span "Add Media from Vault" at bounding box center [91, 99] width 48 height 6
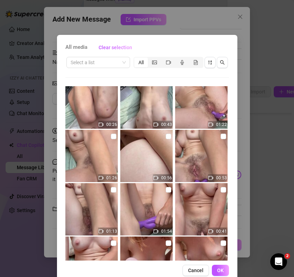
scroll to position [66, 0]
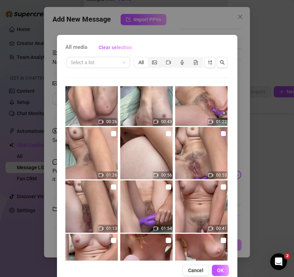
click at [222, 135] on input "checkbox" at bounding box center [224, 134] width 6 height 6
checkbox input "true"
click at [215, 269] on button "OK" at bounding box center [220, 270] width 17 height 11
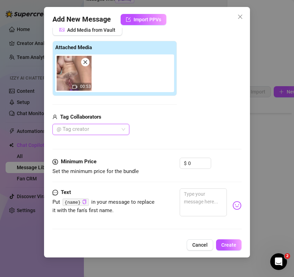
scroll to position [103, 0]
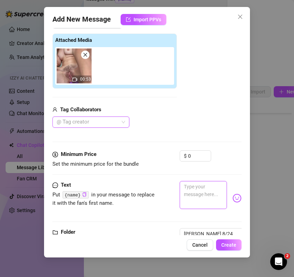
click at [201, 192] on textarea at bounding box center [203, 195] width 47 height 28
paste textarea "[DEMOGRAPHIC_DATA], theres nothing I can do but take it, [PERSON_NAME]… Oh, my …"
type textarea "[DEMOGRAPHIC_DATA], theres nothing I can do but take it, [PERSON_NAME]… Oh, my …"
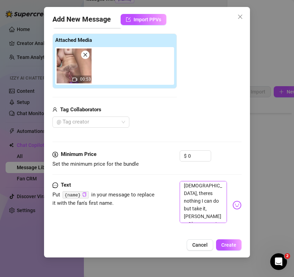
scroll to position [0, 0]
type textarea "[DEMOGRAPHIC_DATA], theres nothing I can do but take it, [PERSON_NAME]… Oh, my …"
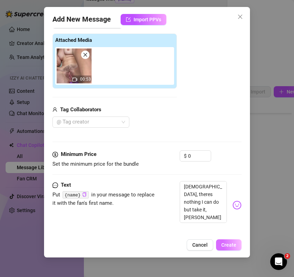
click at [236, 247] on span "Create" at bounding box center [228, 246] width 15 height 6
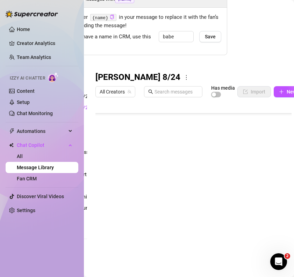
scroll to position [168, 0]
click at [278, 91] on button "New Message" at bounding box center [298, 91] width 49 height 11
type textarea "Type your message here..."
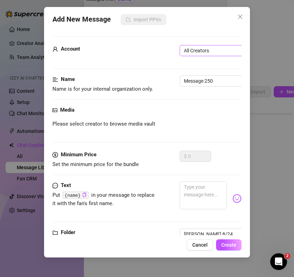
click at [201, 50] on span "All Creators" at bounding box center [215, 50] width 62 height 10
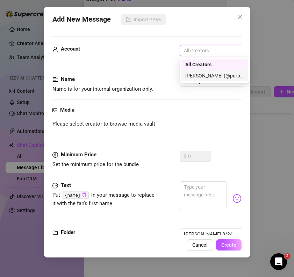
click at [196, 75] on div "[PERSON_NAME] (@purpleamelia)" at bounding box center [214, 76] width 59 height 8
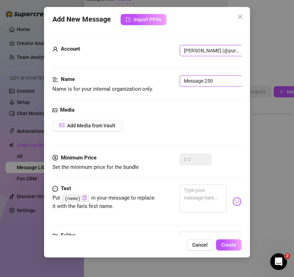
click at [202, 81] on input "Message 250" at bounding box center [224, 80] width 88 height 11
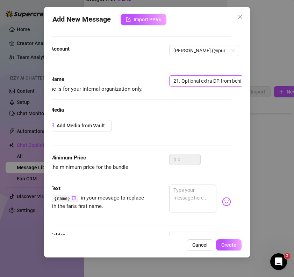
scroll to position [0, 16]
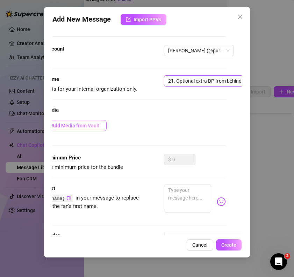
type input "21. Optional extra DP from behind"
click at [103, 125] on button "Add Media from Vault" at bounding box center [72, 125] width 70 height 11
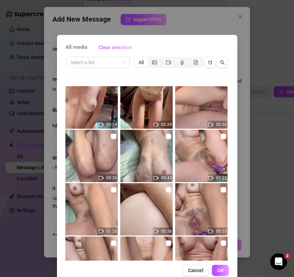
scroll to position [8, 0]
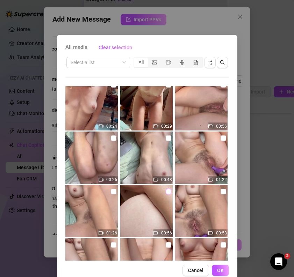
click at [168, 189] on input "checkbox" at bounding box center [169, 192] width 6 height 6
checkbox input "true"
click at [219, 267] on button "OK" at bounding box center [220, 270] width 17 height 11
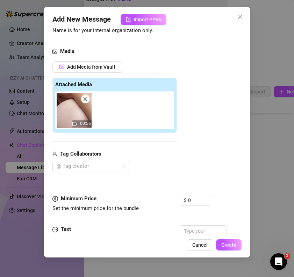
scroll to position [64, 0]
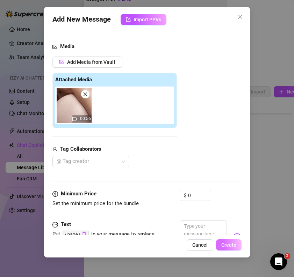
click at [231, 245] on span "Create" at bounding box center [228, 246] width 15 height 6
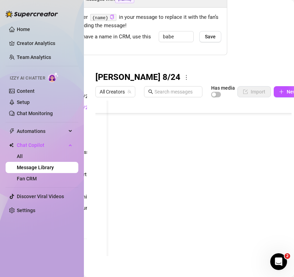
scroll to position [182, 0]
click at [285, 92] on button "New Message" at bounding box center [298, 91] width 49 height 11
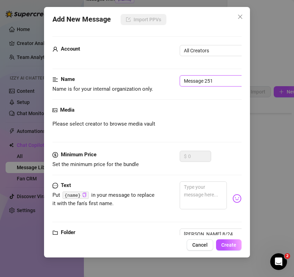
click at [210, 81] on input "Message 251" at bounding box center [224, 80] width 88 height 11
click at [204, 82] on input "22." at bounding box center [224, 80] width 88 height 11
paste input "Vibrator and anal in"
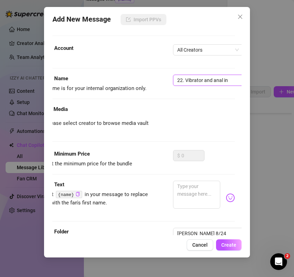
scroll to position [1, 0]
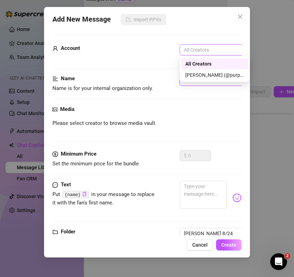
click at [225, 50] on span "All Creators" at bounding box center [215, 50] width 62 height 10
type input "22. Vibrator and anal in"
click at [215, 70] on div "[PERSON_NAME] (@purpleamelia)" at bounding box center [214, 75] width 67 height 11
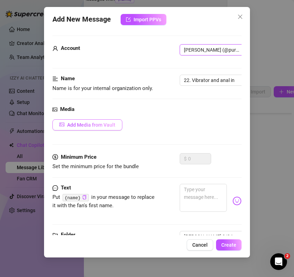
click at [89, 127] on span "Add Media from Vault" at bounding box center [91, 125] width 48 height 6
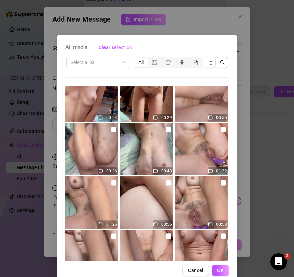
scroll to position [16, 0]
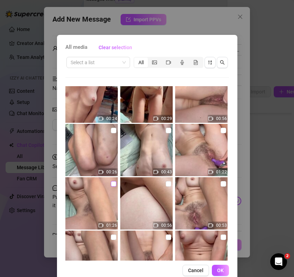
click at [113, 184] on input "checkbox" at bounding box center [114, 184] width 6 height 6
checkbox input "true"
click at [220, 274] on button "OK" at bounding box center [220, 270] width 17 height 11
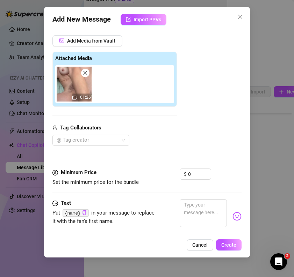
scroll to position [103, 0]
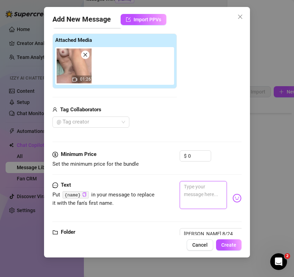
click at [192, 191] on textarea at bounding box center [203, 195] width 47 height 28
paste textarea "giggles I’m so crazy for you [PERSON_NAME], literally look at me right now… Oh,…"
type textarea "giggles I’m so crazy for you [PERSON_NAME], literally look at me right now… Oh,…"
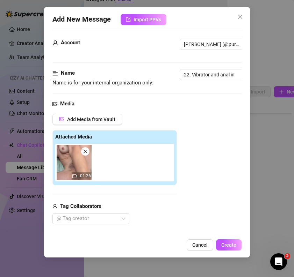
scroll to position [0, 0]
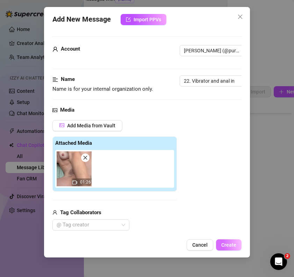
type textarea "giggles I’m so crazy for you [PERSON_NAME], literally look at me right now… Oh,…"
click at [225, 245] on span "Create" at bounding box center [228, 246] width 15 height 6
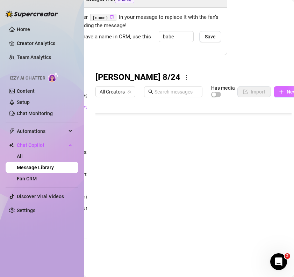
click at [280, 88] on button "New Message" at bounding box center [298, 91] width 49 height 11
type textarea "Type your message here..."
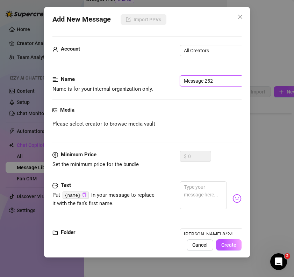
click at [195, 81] on input "Message 252" at bounding box center [224, 80] width 88 height 11
click at [224, 50] on span "All Creators" at bounding box center [215, 50] width 62 height 10
type input "23. Orgasm!"
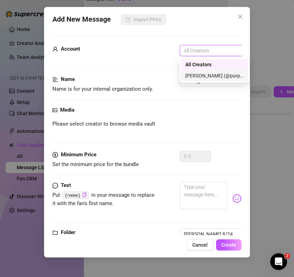
click at [204, 78] on div "[PERSON_NAME] (@purpleamelia)" at bounding box center [214, 76] width 59 height 8
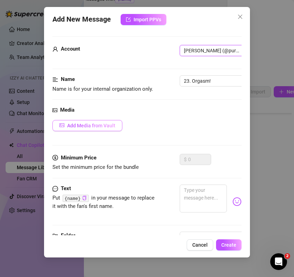
click at [98, 124] on span "Add Media from Vault" at bounding box center [91, 126] width 48 height 6
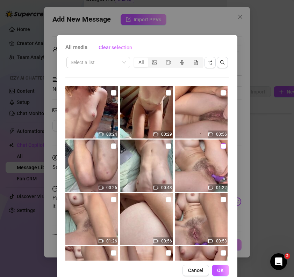
click at [222, 144] on input "checkbox" at bounding box center [224, 147] width 6 height 6
checkbox input "true"
click at [218, 269] on span "OK" at bounding box center [220, 271] width 7 height 6
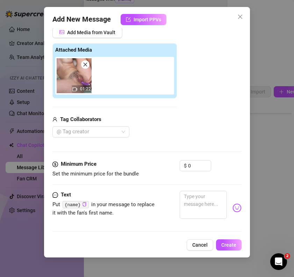
scroll to position [95, 0]
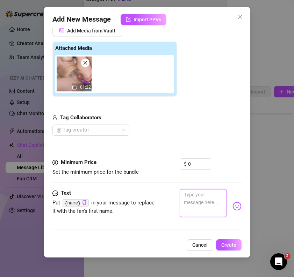
click at [198, 195] on textarea at bounding box center [203, 203] width 47 height 28
paste textarea "I’ve never used this toy like this before, [PERSON_NAME]. I am going to cum so …"
type textarea "I’ve never used this toy like this before, [PERSON_NAME]. I am going to cum so …"
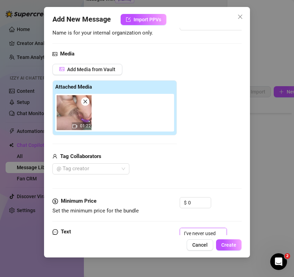
scroll to position [55, 0]
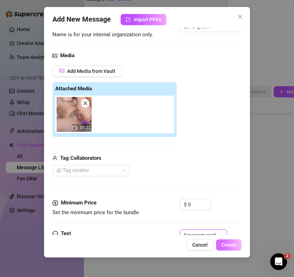
type textarea "I’ve never used this toy like this before, [PERSON_NAME]. I am going to cum so …"
click at [229, 245] on span "Create" at bounding box center [228, 246] width 15 height 6
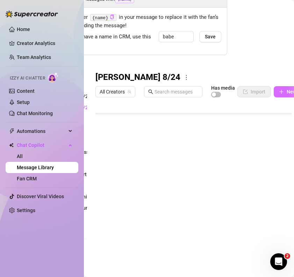
click at [283, 93] on icon "plus" at bounding box center [281, 91] width 5 height 5
type textarea "Type your message here..."
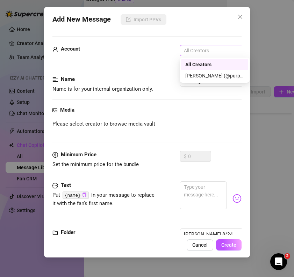
click at [204, 48] on span "All Creators" at bounding box center [215, 50] width 62 height 10
click at [203, 72] on div "[PERSON_NAME] (@purpleamelia)" at bounding box center [214, 76] width 59 height 8
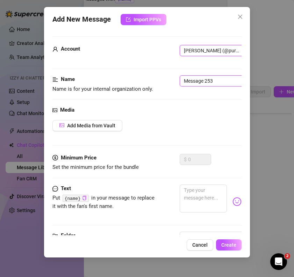
click at [203, 83] on input "Message 253" at bounding box center [224, 80] width 88 height 11
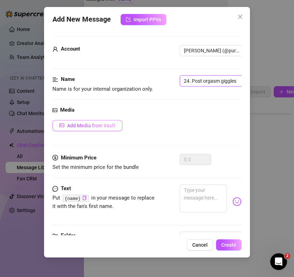
type input "24. Post orgasm giggles"
click at [111, 125] on span "Add Media from Vault" at bounding box center [91, 126] width 48 height 6
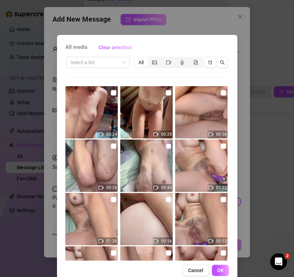
click at [168, 145] on input "checkbox" at bounding box center [169, 147] width 6 height 6
checkbox input "true"
click at [220, 269] on span "OK" at bounding box center [220, 271] width 7 height 6
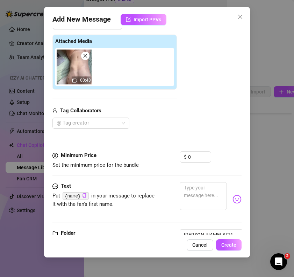
scroll to position [127, 0]
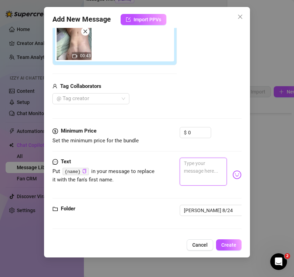
click at [193, 165] on textarea at bounding box center [203, 172] width 47 height 28
paste textarea "Oh shit, wow, laughs, I’ve never used that toy like that before (pussy close up)"
type textarea "Oh shit, wow, laughs, I’ve never used that toy like that before (pussy close up)"
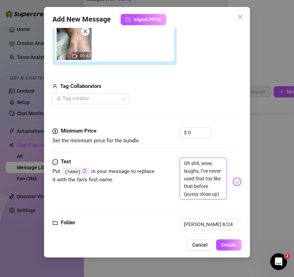
scroll to position [0, 0]
type textarea "Oh shit, wow, laughs, I’ve never used that toy like that before (pussy close up)"
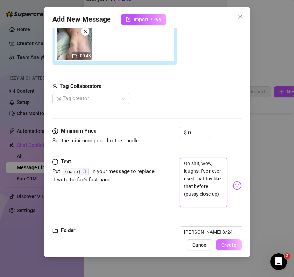
type textarea "Oh shit, wow, laughs, I’ve never used that toy like that before (pussy close up)"
click at [233, 245] on span "Create" at bounding box center [228, 246] width 15 height 6
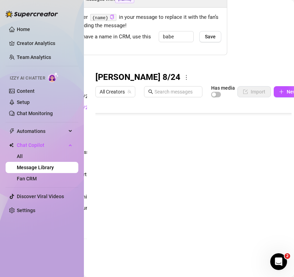
scroll to position [224, 0]
click at [281, 91] on icon "plus" at bounding box center [281, 92] width 0 height 4
type textarea "Type your message here..."
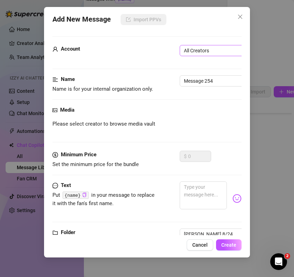
click at [202, 51] on span "All Creators" at bounding box center [215, 50] width 62 height 10
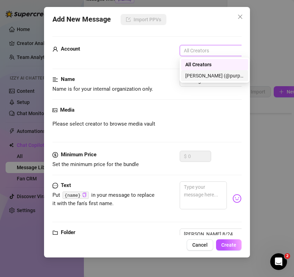
click at [200, 74] on div "[PERSON_NAME] (@purpleamelia)" at bounding box center [214, 76] width 59 height 8
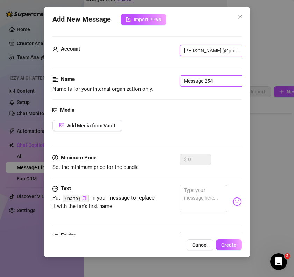
click at [201, 81] on input "Message 254" at bounding box center [224, 80] width 88 height 11
click at [201, 79] on input "25." at bounding box center [224, 80] width 88 height 11
paste input "Optional extra dildo"
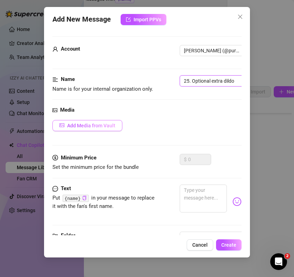
type input "25. Optional extra dildo"
click at [93, 124] on span "Add Media from Vault" at bounding box center [91, 126] width 48 height 6
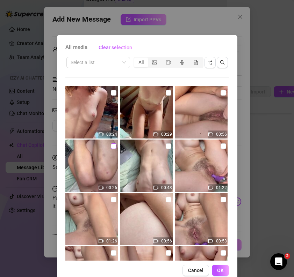
click at [112, 145] on input "checkbox" at bounding box center [114, 147] width 6 height 6
checkbox input "true"
click at [220, 269] on span "OK" at bounding box center [220, 271] width 7 height 6
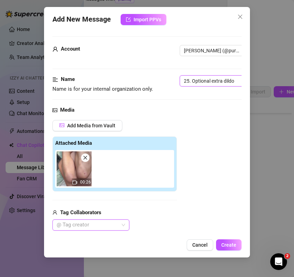
click at [235, 81] on input "25. Optional extra dildo" at bounding box center [224, 80] width 88 height 11
type input "25. Optional extra dildo1"
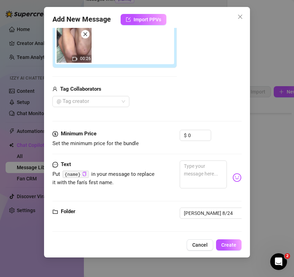
scroll to position [127, 0]
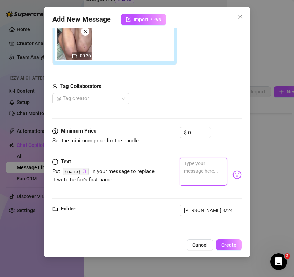
click at [187, 164] on textarea at bounding box center [203, 172] width 47 height 28
paste textarea "I’m just lying here still so wet… (pussy close up) Like It’s beckoning for my d…"
type textarea "I’m just lying here still so wet… (pussy close up) Like It’s beckoning for my d…"
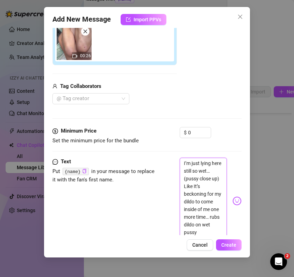
scroll to position [0, 0]
type textarea "I’m just lying here still so wet… (pussy close up) Like It’s beckoning for my d…"
click at [234, 246] on span "Create" at bounding box center [228, 246] width 15 height 6
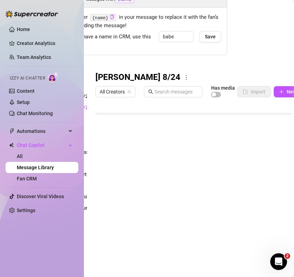
scroll to position [238, 0]
click at [283, 93] on icon "plus" at bounding box center [281, 91] width 5 height 5
type textarea "Type your message here..."
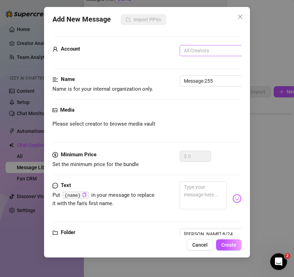
click at [210, 52] on span "All Creators" at bounding box center [215, 50] width 62 height 10
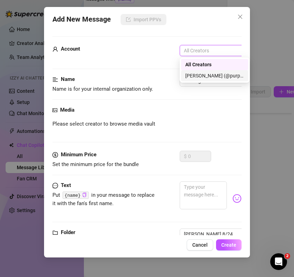
click at [204, 75] on div "[PERSON_NAME] (@purpleamelia)" at bounding box center [214, 76] width 59 height 8
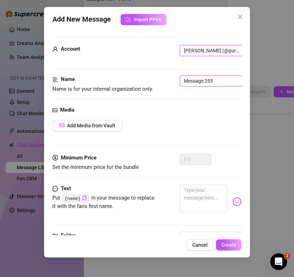
click at [204, 81] on input "Message 255" at bounding box center [224, 80] width 88 height 11
click at [210, 81] on input "26." at bounding box center [224, 80] width 88 height 11
paste input "Optional slow dildo closeup"
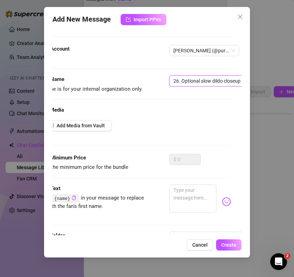
scroll to position [0, 0]
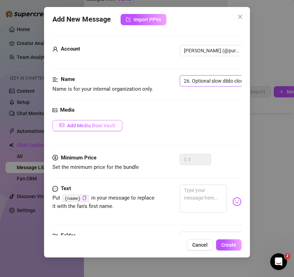
type input "26. Optional slow dildo closeup"
click at [117, 127] on button "Add Media from Vault" at bounding box center [87, 125] width 70 height 11
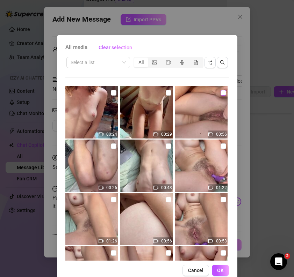
click at [223, 93] on input "checkbox" at bounding box center [224, 93] width 6 height 6
checkbox input "true"
click at [219, 271] on span "OK" at bounding box center [220, 271] width 7 height 6
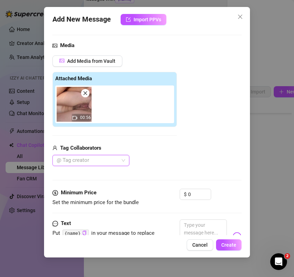
scroll to position [74, 0]
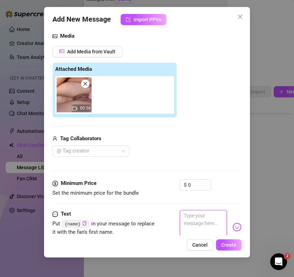
click at [191, 219] on textarea at bounding box center [203, 224] width 47 height 28
click at [189, 220] on textarea at bounding box center [203, 224] width 47 height 28
paste textarea "moaning his name inserting dildo slowly, “just a little bit more fucking for me…"
type textarea "moaning his name inserting dildo slowly, “just a little bit more fucking for me…"
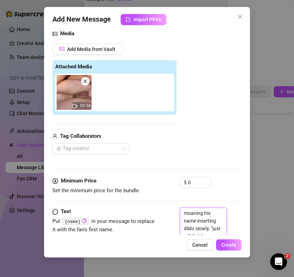
scroll to position [0, 0]
type textarea "moaning his name inserting dildo slowly, “just a little bit more fucking for me…"
click at [222, 243] on span "Create" at bounding box center [228, 246] width 15 height 6
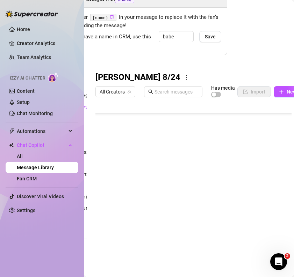
scroll to position [252, 0]
click at [282, 92] on icon "plus" at bounding box center [281, 91] width 5 height 5
type textarea "Type your message here..."
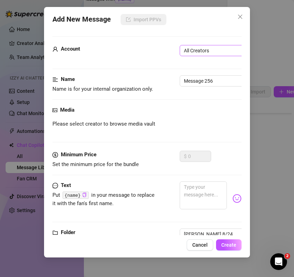
click at [207, 52] on span "All Creators" at bounding box center [215, 50] width 62 height 10
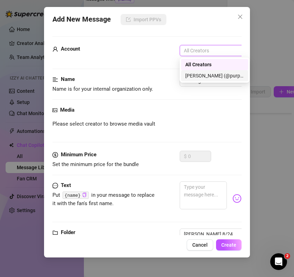
click at [198, 78] on div "[PERSON_NAME] (@purpleamelia)" at bounding box center [214, 76] width 59 height 8
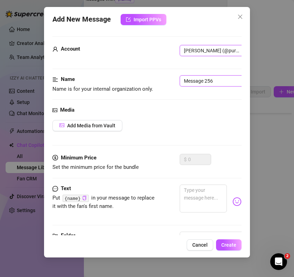
click at [197, 84] on input "Message 256" at bounding box center [224, 80] width 88 height 11
click at [200, 83] on input "27." at bounding box center [224, 80] width 88 height 11
paste input "That was fun :) vid"
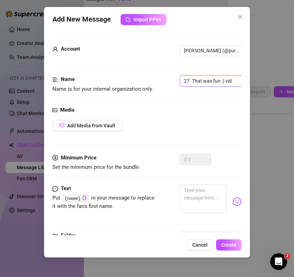
type input "27. That was fun :) vid"
click at [195, 194] on textarea at bounding box center [203, 199] width 47 height 28
paste textarea "What a fun exploration [DATE], [PERSON_NAME]. Wow, I think we’re going to have …"
type textarea "What a fun exploration [DATE], [PERSON_NAME]. Wow, I think we’re going to have …"
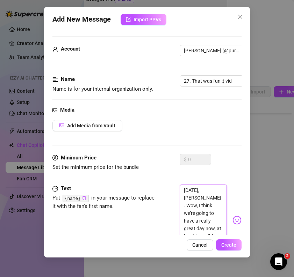
scroll to position [0, 0]
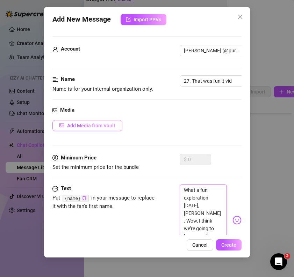
type textarea "What a fun exploration [DATE], [PERSON_NAME]. Wow, I think we’re going to have …"
click at [86, 124] on span "Add Media from Vault" at bounding box center [91, 126] width 48 height 6
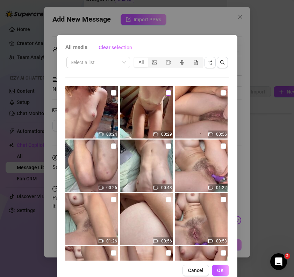
click at [168, 93] on input "checkbox" at bounding box center [169, 93] width 6 height 6
checkbox input "true"
click at [221, 269] on span "OK" at bounding box center [220, 271] width 7 height 6
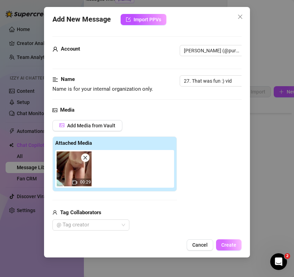
click at [225, 245] on span "Create" at bounding box center [228, 246] width 15 height 6
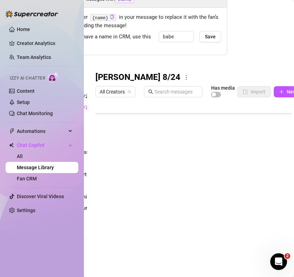
scroll to position [266, 0]
click at [280, 91] on icon "plus" at bounding box center [281, 91] width 5 height 5
type textarea "Type your message here..."
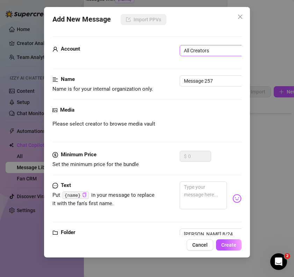
click at [203, 52] on span "All Creators" at bounding box center [215, 50] width 62 height 10
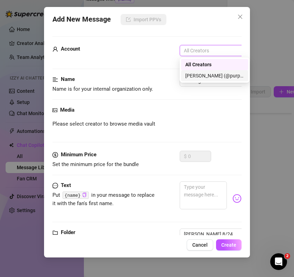
click at [202, 75] on div "[PERSON_NAME] (@purpleamelia)" at bounding box center [214, 76] width 59 height 8
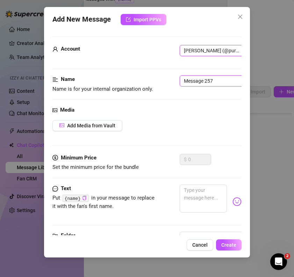
click at [202, 83] on input "Message 257" at bounding box center [224, 80] width 88 height 11
type input "28. bye"
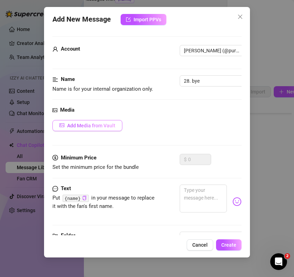
click at [104, 122] on button "Add Media from Vault" at bounding box center [87, 125] width 70 height 11
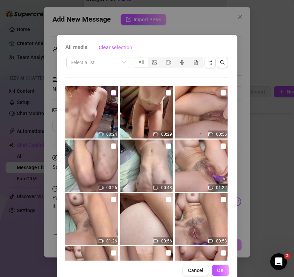
click at [114, 93] on input "checkbox" at bounding box center [114, 93] width 6 height 6
checkbox input "true"
click at [216, 273] on button "OK" at bounding box center [220, 270] width 17 height 11
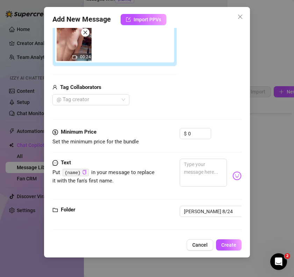
scroll to position [127, 0]
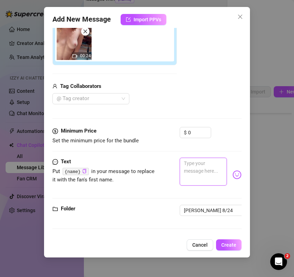
click at [193, 164] on textarea at bounding box center [203, 172] width 47 height 28
paste textarea "So many kisses to you, [PERSON_NAME]. Gonna be thining about you all day"
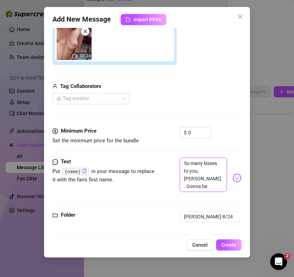
type textarea "So many kisses to you, [PERSON_NAME]. Gonna be thining about you all day"
type textarea "So many kisses to you, [PERSON_NAME]. Gonna be thinking about you all day"
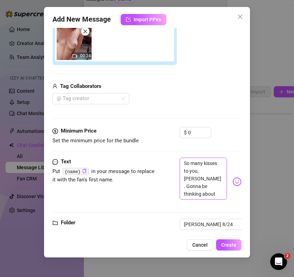
scroll to position [140, 0]
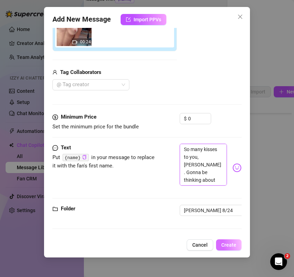
type textarea "So many kisses to you, [PERSON_NAME]. Gonna be thinking about you all day"
click at [227, 245] on span "Create" at bounding box center [228, 246] width 15 height 6
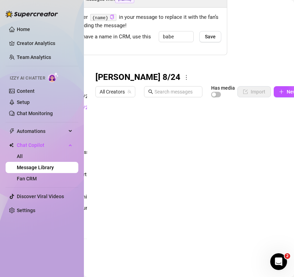
scroll to position [0, 60]
